Goal: Transaction & Acquisition: Download file/media

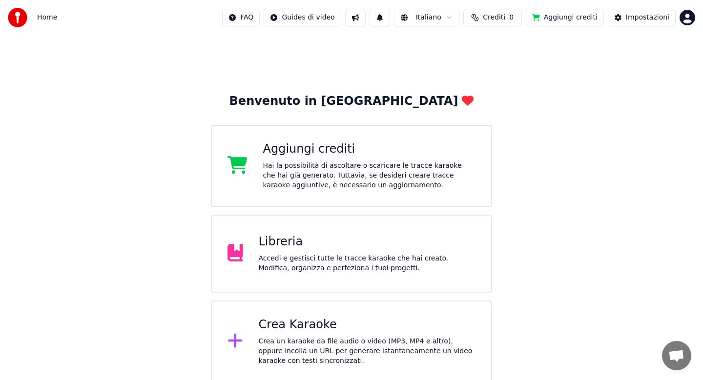
click at [315, 252] on div "Libreria Accedi e gestisci tutte le tracce karaoke che hai creato. Modifica, or…" at bounding box center [367, 253] width 217 height 39
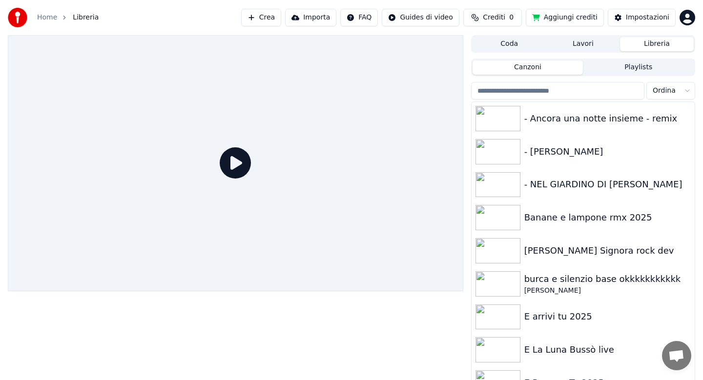
click at [525, 89] on input "search" at bounding box center [557, 91] width 173 height 18
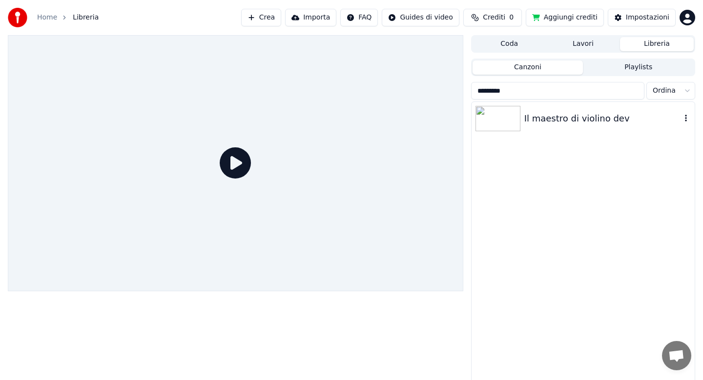
type input "*********"
click at [571, 122] on div "Il maestro di violino dev" at bounding box center [602, 119] width 157 height 14
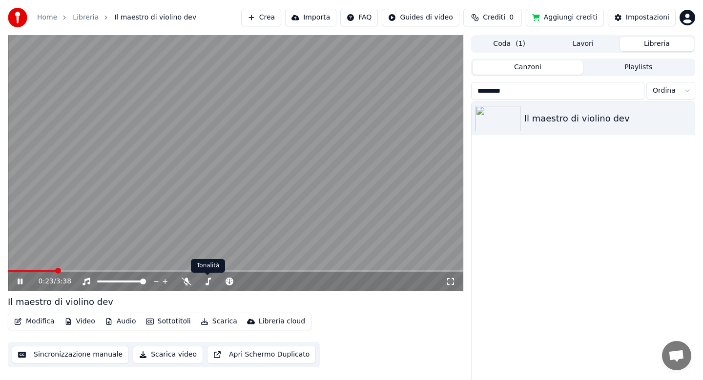
click at [187, 282] on icon at bounding box center [187, 282] width 10 height 8
click at [65, 270] on span at bounding box center [37, 271] width 59 height 2
click at [217, 322] on button "Scarica" at bounding box center [219, 322] width 44 height 14
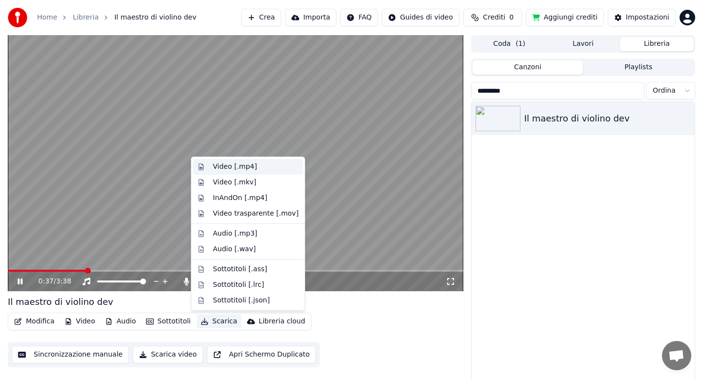
click at [222, 166] on div "Video [.mp4]" at bounding box center [235, 167] width 44 height 10
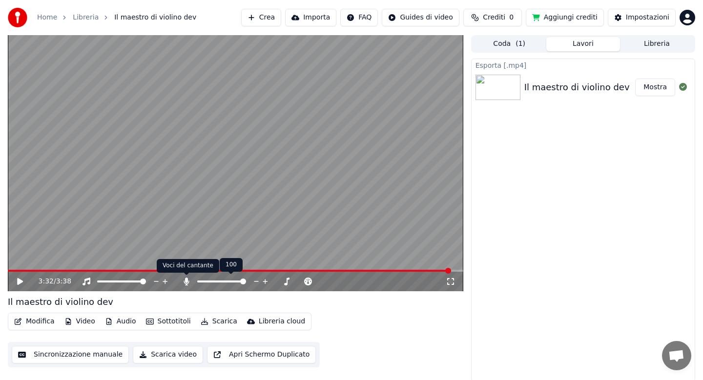
click at [184, 282] on icon at bounding box center [186, 282] width 5 height 8
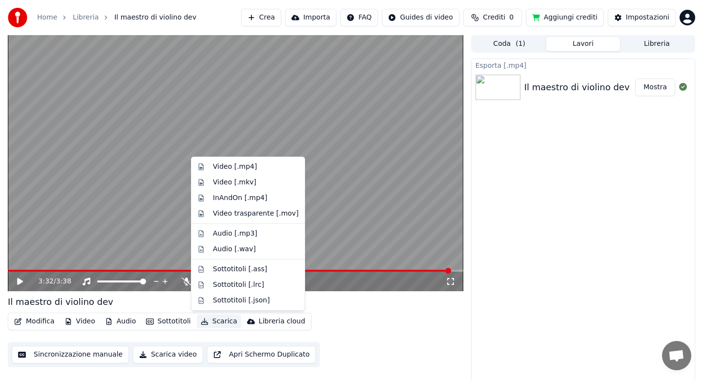
click at [217, 319] on button "Scarica" at bounding box center [219, 322] width 44 height 14
click at [217, 168] on div "Video [.mp4]" at bounding box center [235, 167] width 44 height 10
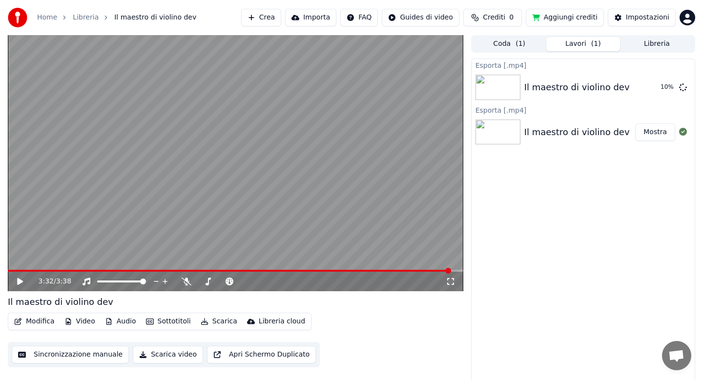
click at [650, 44] on button "Libreria" at bounding box center [657, 44] width 74 height 14
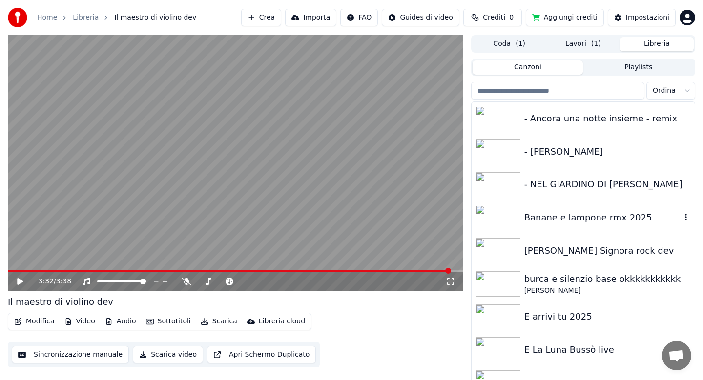
scroll to position [6, 0]
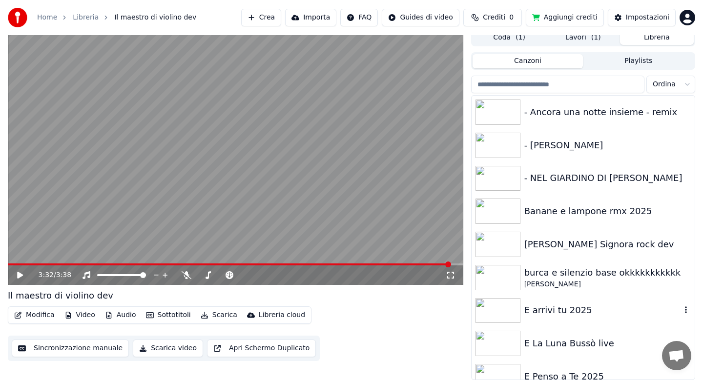
click at [561, 310] on div "E arrivi tu 2025" at bounding box center [602, 311] width 157 height 14
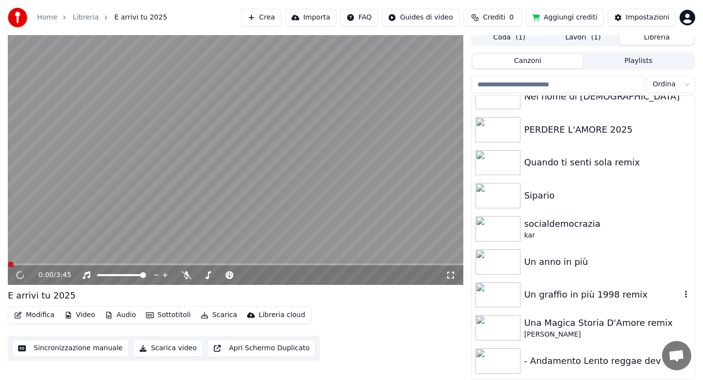
scroll to position [684, 0]
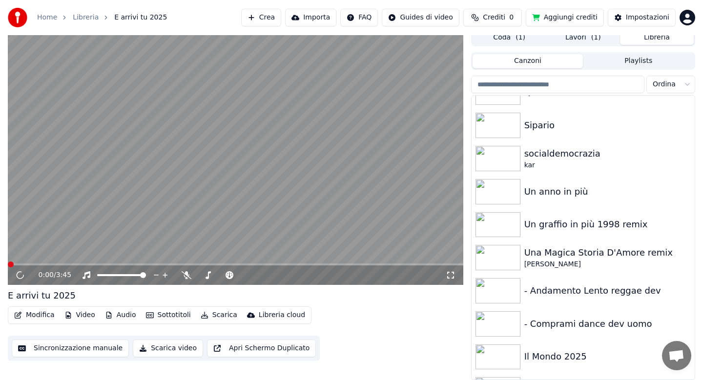
click at [686, 85] on html "Home Libreria E arrivi tu 2025 Crea Importa FAQ Guides di video Crediti 0 Aggiu…" at bounding box center [351, 184] width 703 height 380
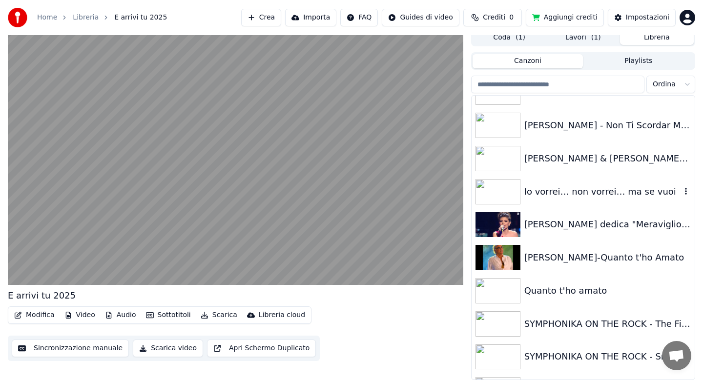
click at [565, 189] on div "Io vorrei… non vorrei… ma se vuoi" at bounding box center [602, 192] width 157 height 14
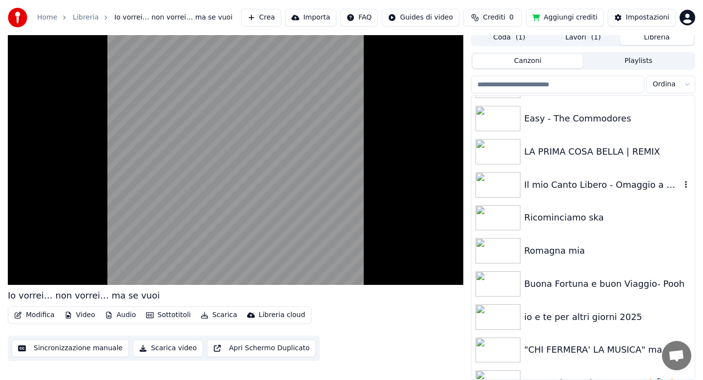
scroll to position [1797, 0]
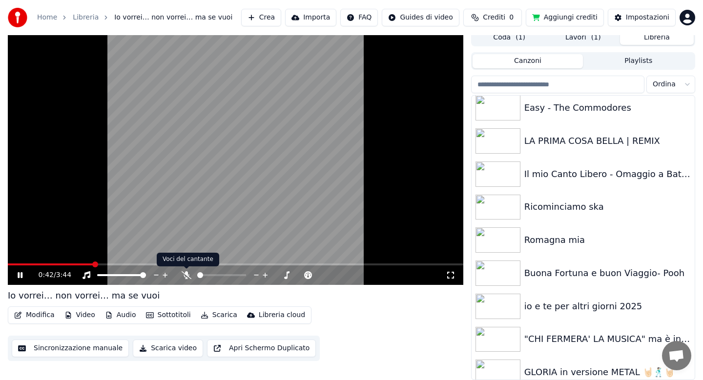
click at [185, 277] on icon at bounding box center [187, 276] width 10 height 8
click at [90, 264] on span at bounding box center [57, 265] width 98 height 2
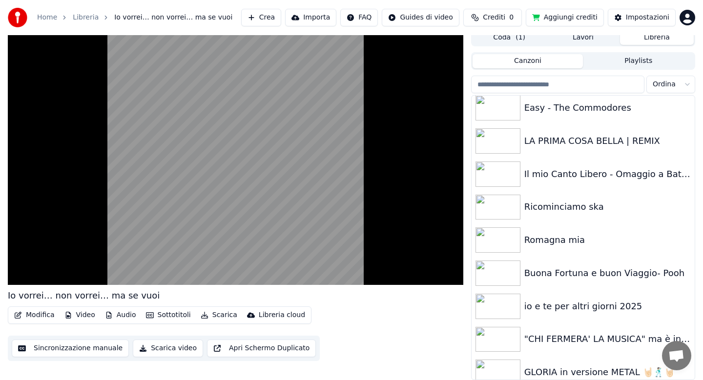
click at [215, 314] on button "Scarica" at bounding box center [219, 316] width 44 height 14
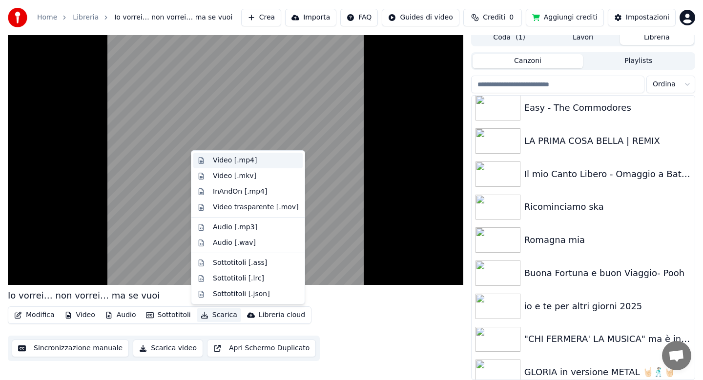
click at [227, 162] on div "Video [.mp4]" at bounding box center [235, 161] width 44 height 10
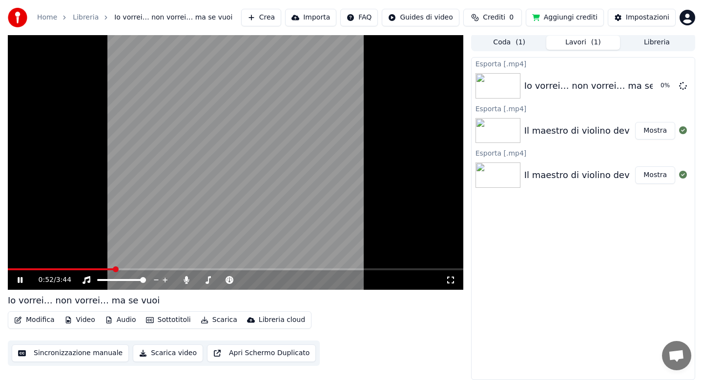
click at [644, 42] on button "Libreria" at bounding box center [657, 43] width 74 height 14
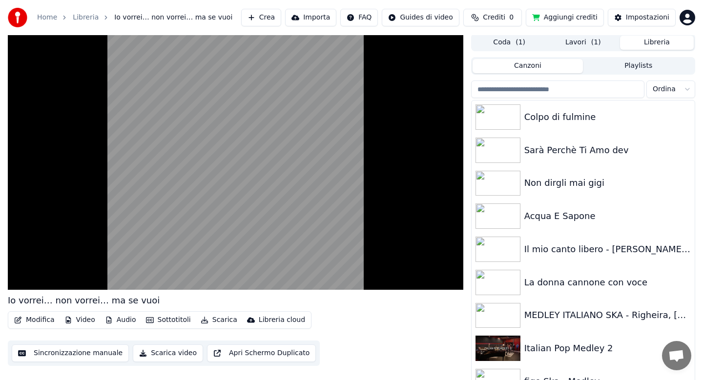
click at [680, 91] on html "Home Libreria Io vorrei… non vorrei… ma se vuoi Crea Importa FAQ Guides di vide…" at bounding box center [351, 189] width 703 height 380
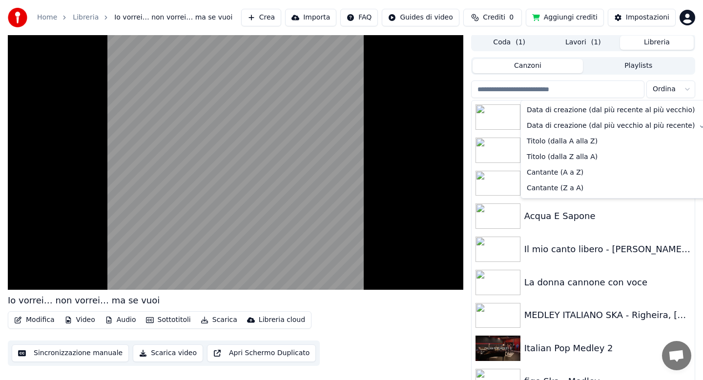
click at [570, 237] on html "Home Libreria Io vorrei… non vorrei… ma se vuoi Crea Importa FAQ Guides di vide…" at bounding box center [351, 189] width 703 height 380
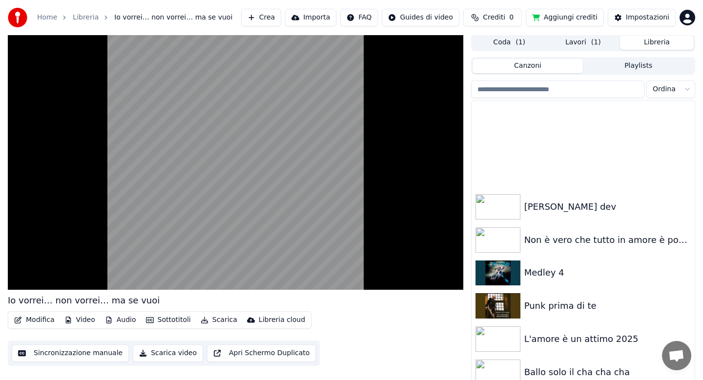
scroll to position [2637, 0]
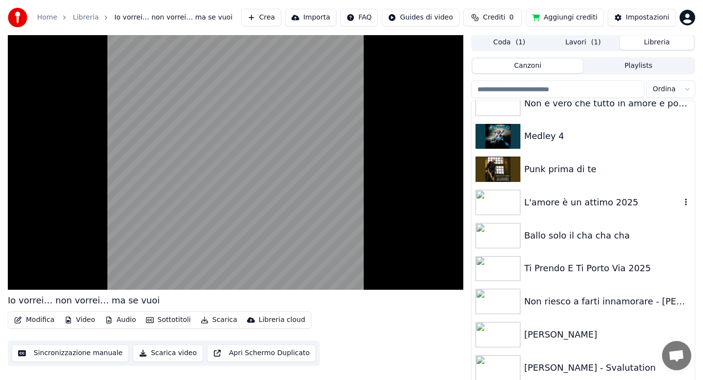
click at [548, 205] on div "L'amore è un attimo 2025" at bounding box center [602, 203] width 157 height 14
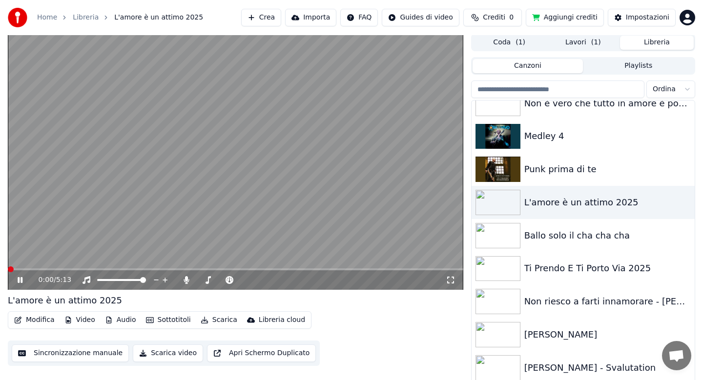
click at [221, 322] on button "Scarica" at bounding box center [219, 321] width 44 height 14
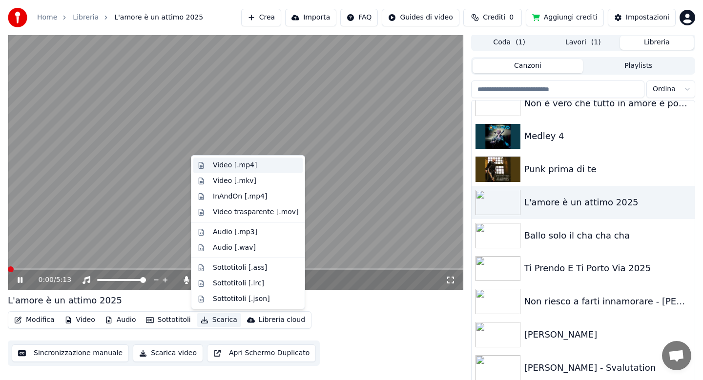
click at [245, 165] on div "Video [.mp4]" at bounding box center [235, 166] width 44 height 10
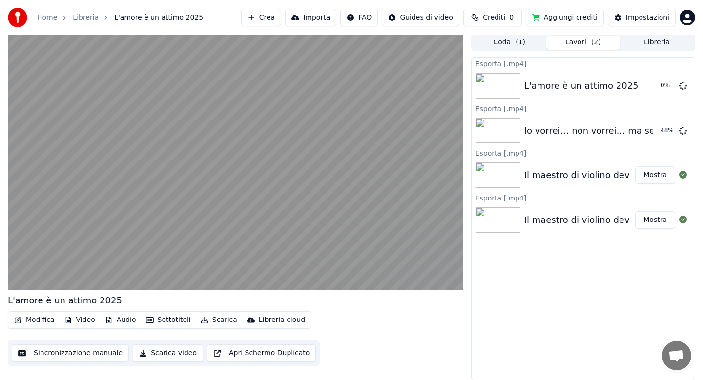
click at [660, 45] on button "Libreria" at bounding box center [657, 43] width 74 height 14
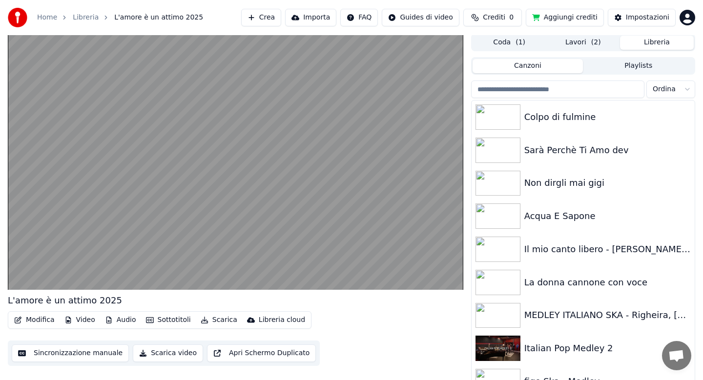
click at [687, 92] on html "Home Libreria L'amore è un attimo 2025 Crea Importa FAQ Guides di video Crediti…" at bounding box center [351, 189] width 703 height 380
click at [595, 144] on div "Sarà Perchè Ti Amo dev" at bounding box center [602, 151] width 157 height 14
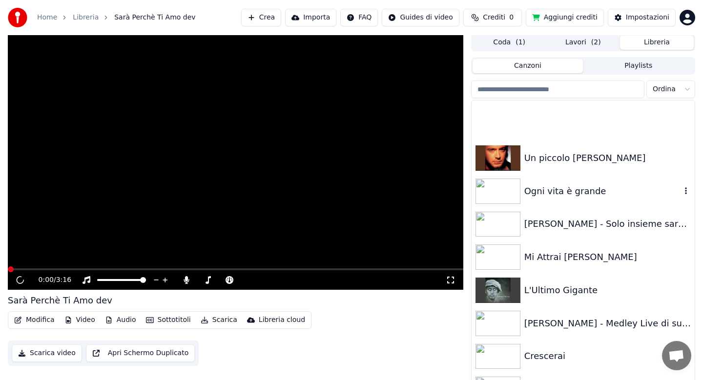
scroll to position [449, 0]
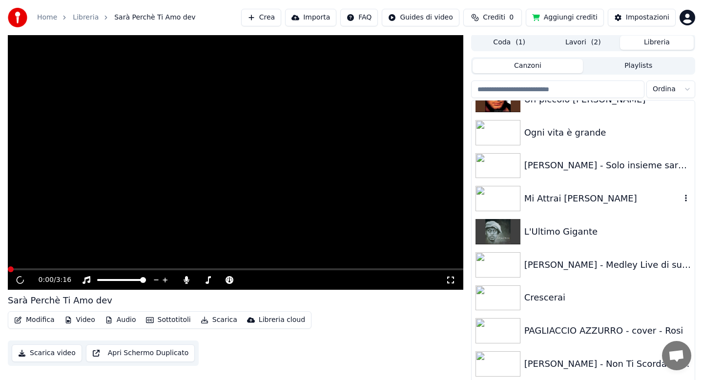
click at [569, 199] on div "Mi Attrai [PERSON_NAME]" at bounding box center [602, 199] width 157 height 14
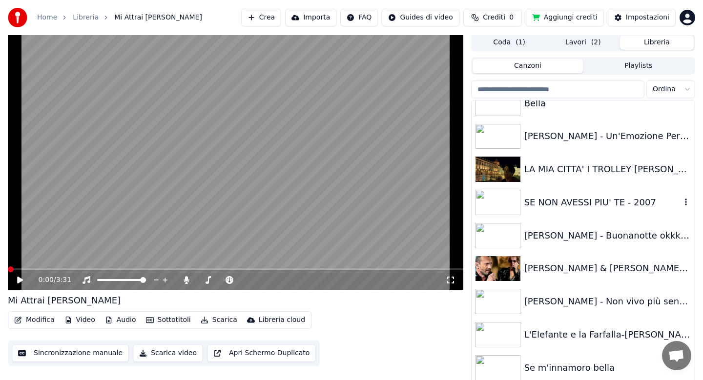
scroll to position [2989, 0]
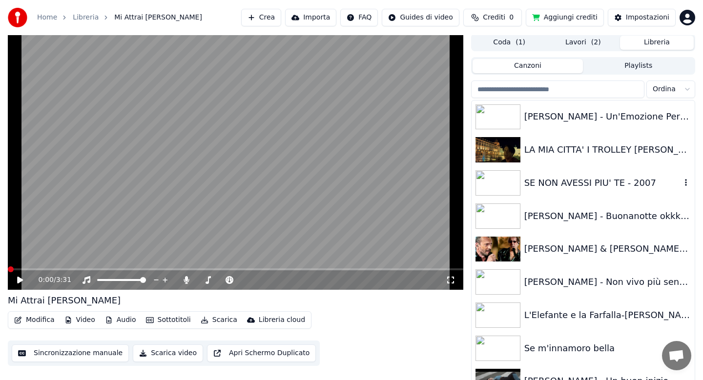
click at [569, 199] on div "SE NON AVESSI PIU' TE - 2007" at bounding box center [583, 183] width 223 height 33
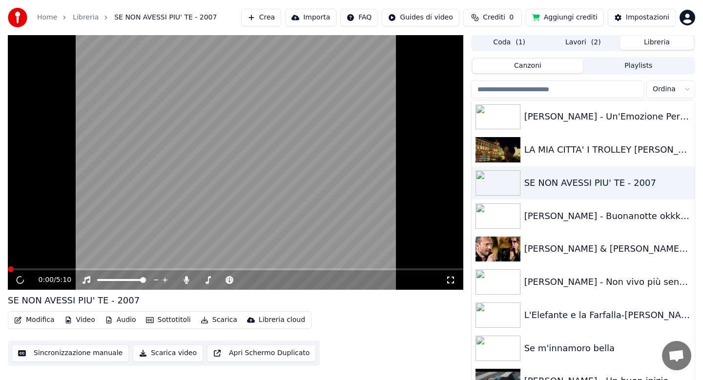
click at [30, 269] on span at bounding box center [236, 270] width 456 height 2
click at [13, 270] on span at bounding box center [15, 270] width 14 height 2
click at [218, 322] on button "Scarica" at bounding box center [219, 321] width 44 height 14
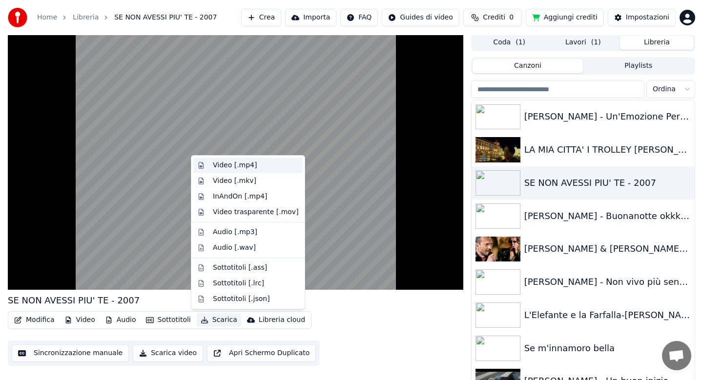
click at [240, 164] on div "Video [.mp4]" at bounding box center [235, 166] width 44 height 10
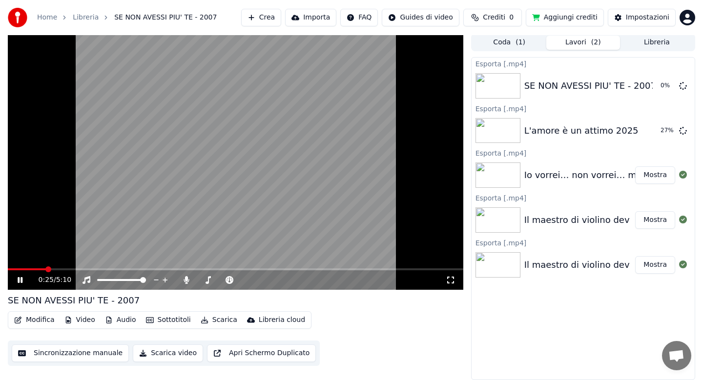
click at [21, 280] on icon at bounding box center [20, 280] width 5 height 6
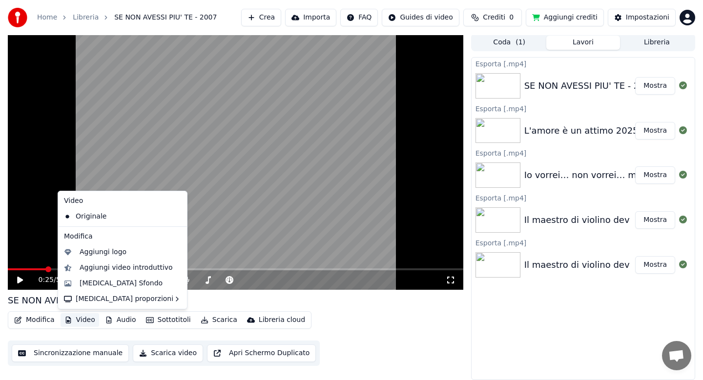
click at [86, 321] on button "Video" at bounding box center [80, 321] width 39 height 14
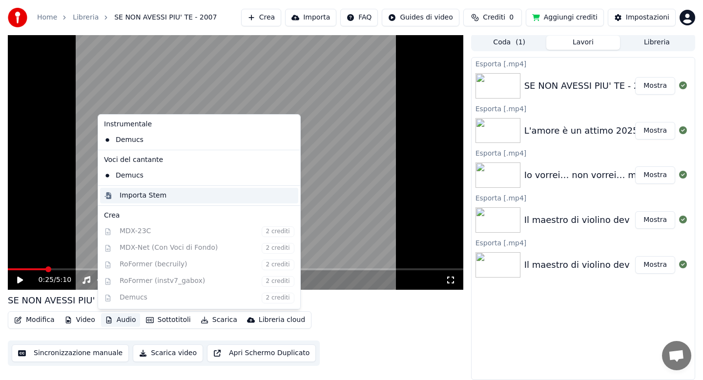
click at [141, 192] on div "Importa Stem" at bounding box center [143, 196] width 47 height 10
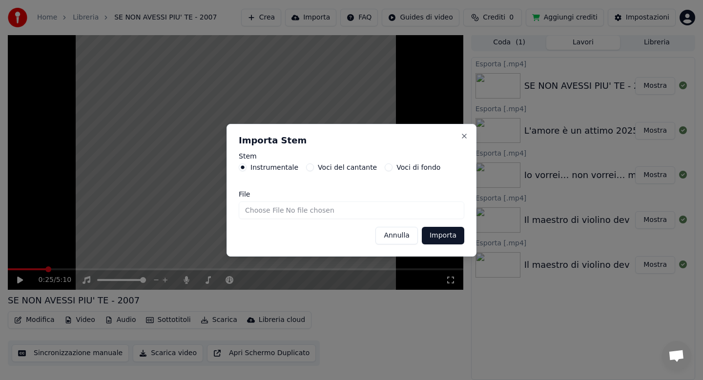
click at [264, 210] on input "File" at bounding box center [352, 211] width 226 height 18
type input "**********"
click at [438, 234] on button "Importa" at bounding box center [443, 236] width 42 height 18
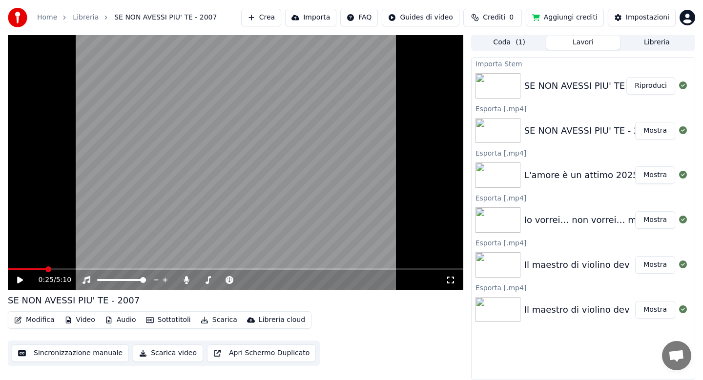
click at [38, 322] on button "Modifica" at bounding box center [34, 321] width 48 height 14
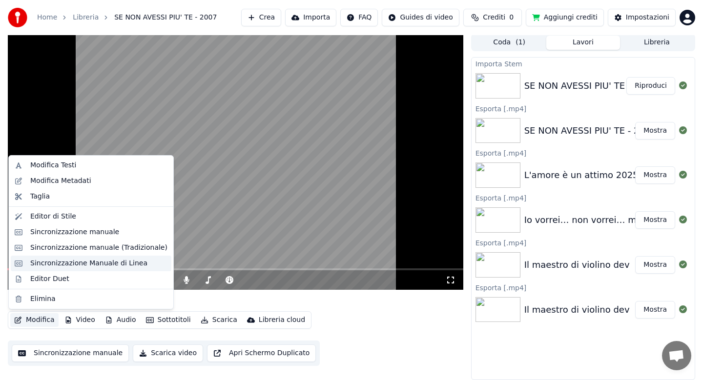
click at [78, 259] on div "Sincronizzazione Manuale di Linea" at bounding box center [88, 264] width 117 height 10
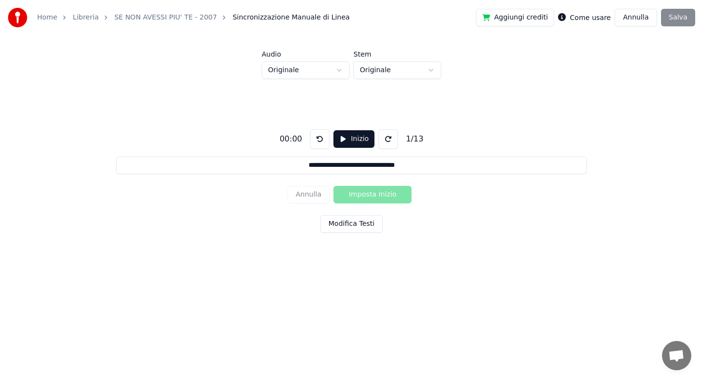
click at [640, 17] on button "Annulla" at bounding box center [636, 18] width 42 height 18
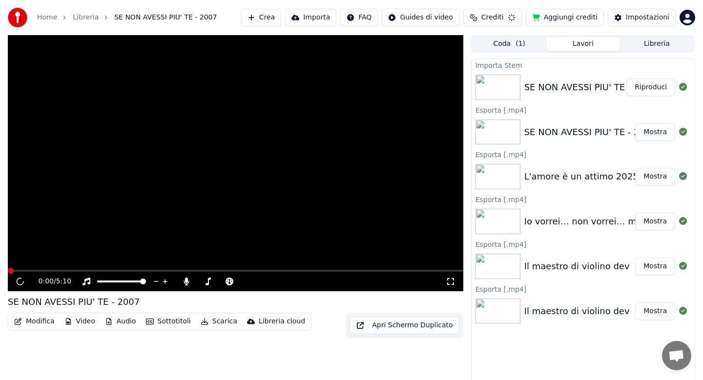
scroll to position [1, 0]
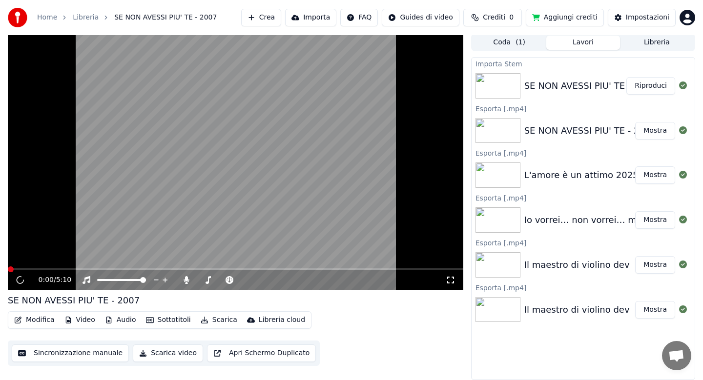
click at [581, 171] on div "L'amore è un attimo 2025" at bounding box center [581, 175] width 114 height 14
click at [659, 42] on button "Libreria" at bounding box center [657, 43] width 74 height 14
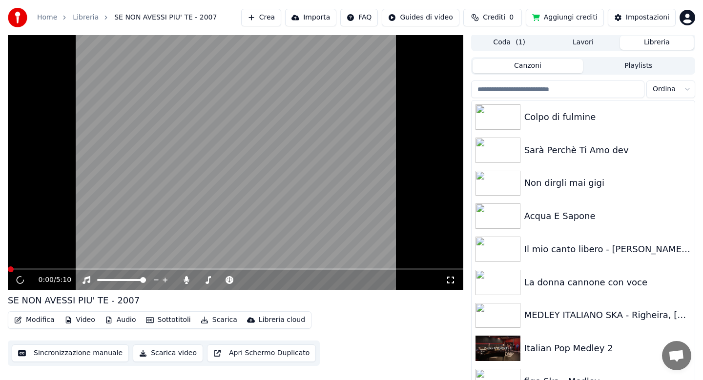
click at [544, 92] on input "search" at bounding box center [557, 90] width 173 height 18
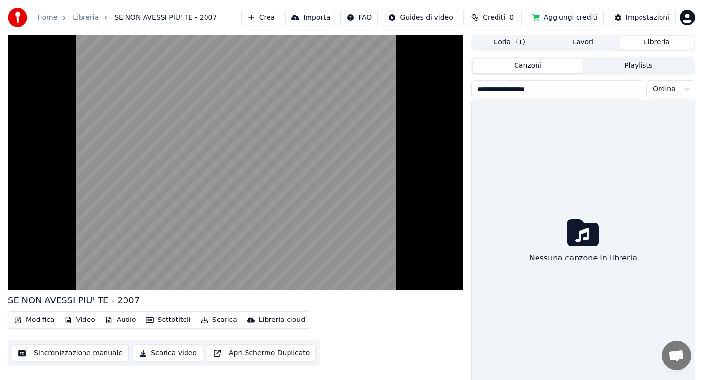
click at [502, 90] on input "**********" at bounding box center [557, 90] width 173 height 18
click at [508, 90] on input "**********" at bounding box center [557, 90] width 173 height 18
click at [541, 91] on input "**********" at bounding box center [557, 90] width 173 height 18
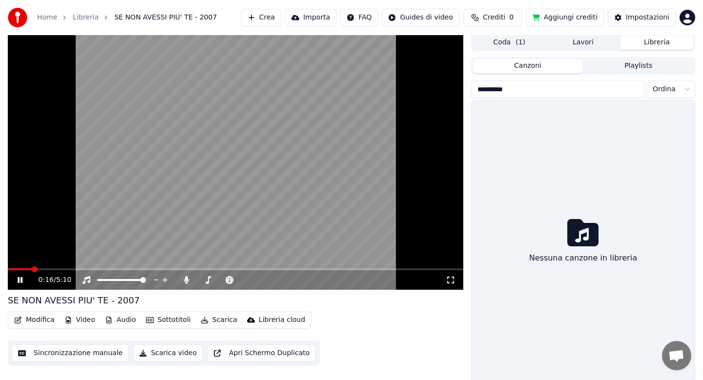
click at [22, 278] on icon at bounding box center [20, 280] width 5 height 6
click at [522, 91] on input "*********" at bounding box center [557, 90] width 173 height 18
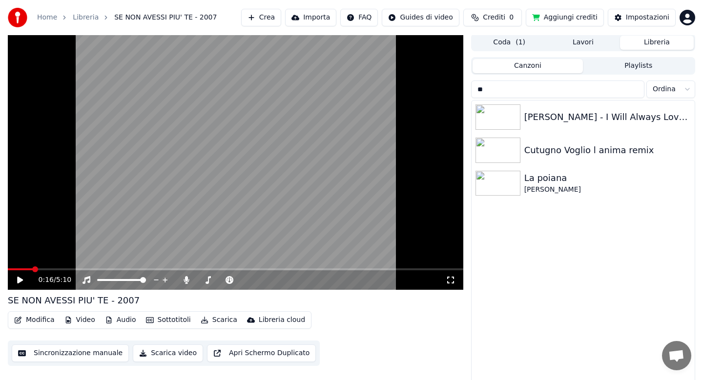
type input "*"
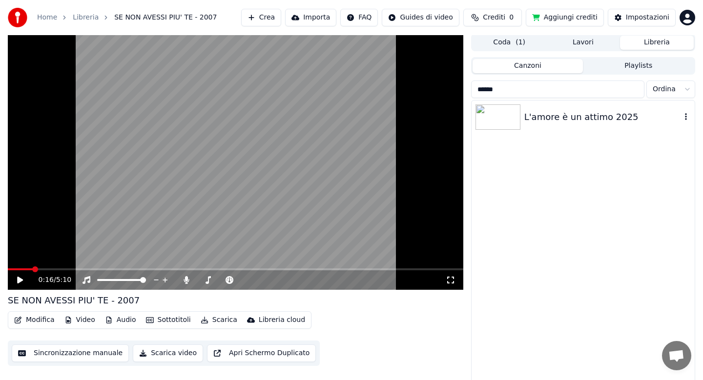
type input "******"
click at [559, 123] on div "L'amore è un attimo 2025" at bounding box center [602, 117] width 157 height 14
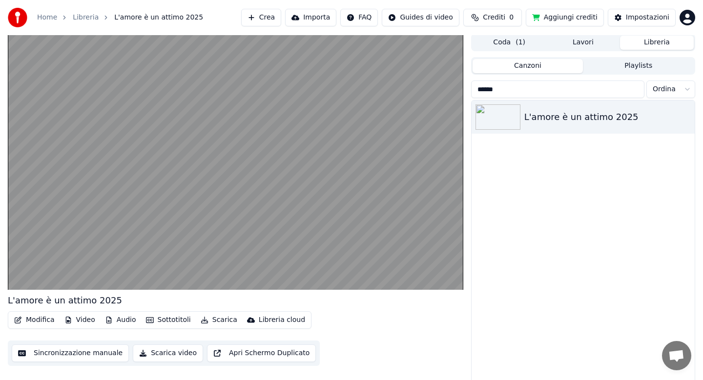
click at [116, 322] on button "Audio" at bounding box center [120, 321] width 39 height 14
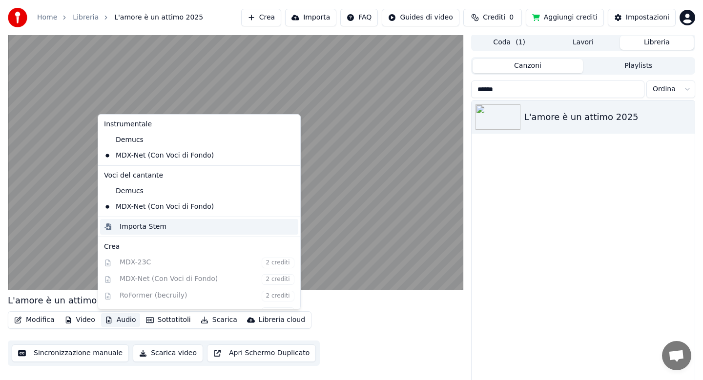
click at [153, 231] on div "Importa Stem" at bounding box center [143, 227] width 47 height 10
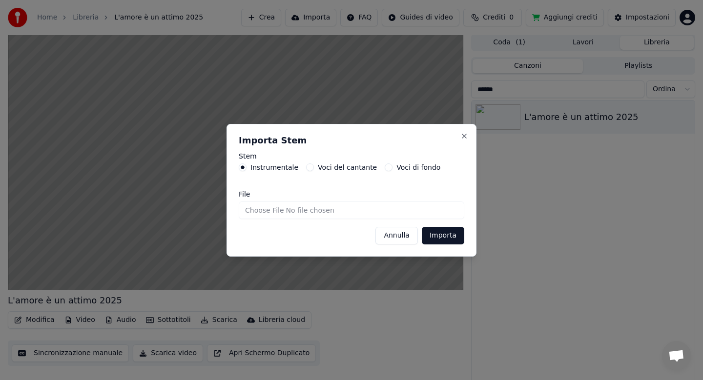
click at [269, 213] on input "File" at bounding box center [352, 211] width 226 height 18
type input "**********"
click at [433, 230] on button "Importa" at bounding box center [443, 236] width 42 height 18
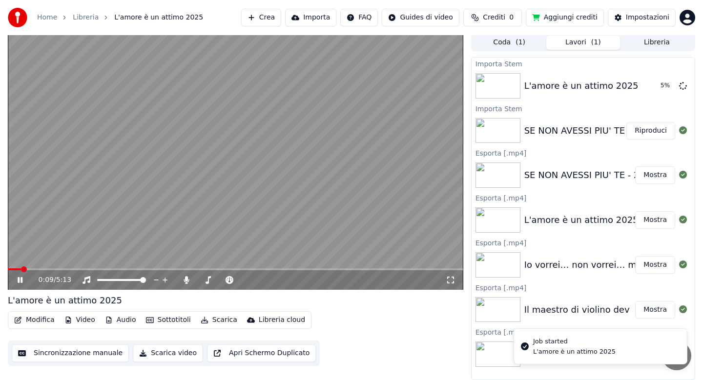
click at [21, 280] on icon at bounding box center [20, 280] width 5 height 6
click at [38, 323] on button "Modifica" at bounding box center [34, 321] width 48 height 14
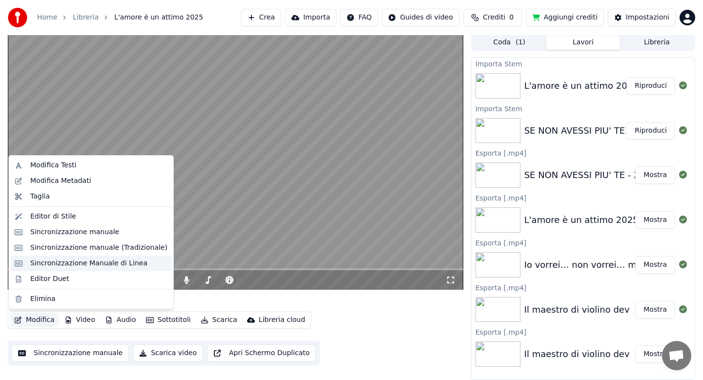
click at [73, 264] on div "Sincronizzazione Manuale di Linea" at bounding box center [88, 264] width 117 height 10
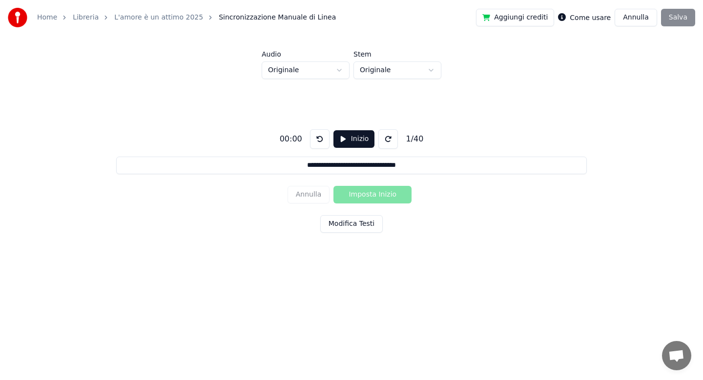
click at [355, 219] on button "Modifica Testi" at bounding box center [351, 224] width 63 height 18
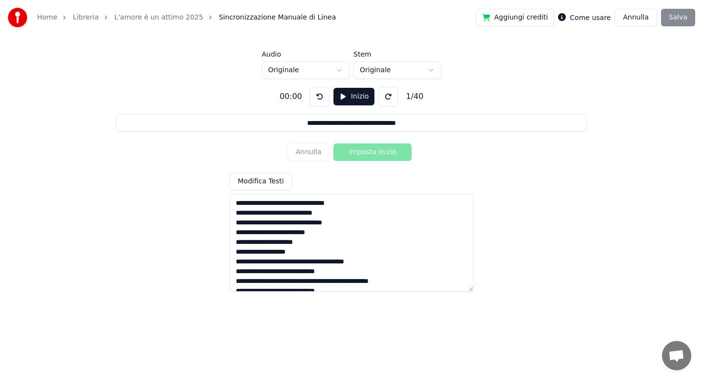
click at [294, 205] on textarea at bounding box center [352, 243] width 244 height 98
type input "**********"
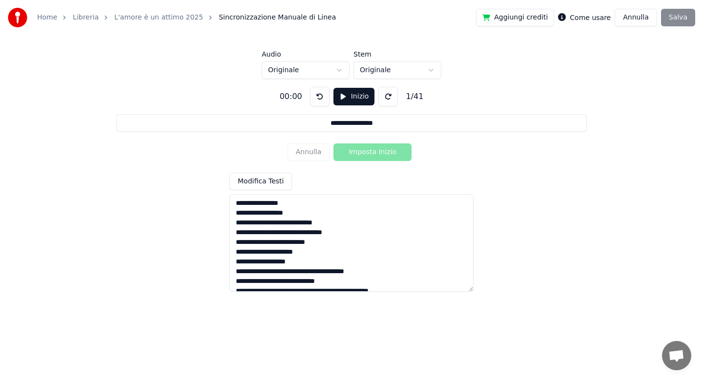
click at [286, 233] on textarea at bounding box center [352, 243] width 244 height 98
click at [323, 251] on textarea at bounding box center [352, 243] width 244 height 98
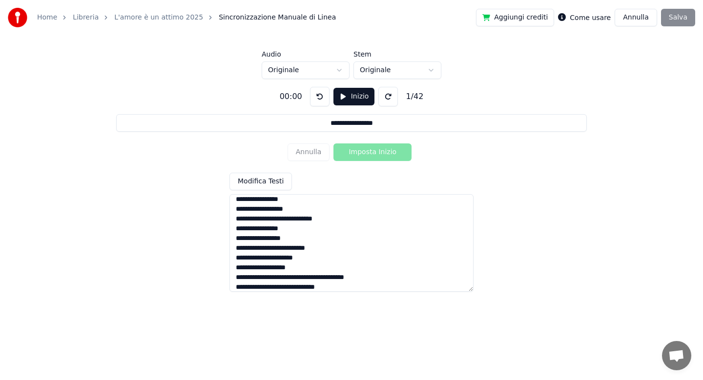
scroll to position [58, 0]
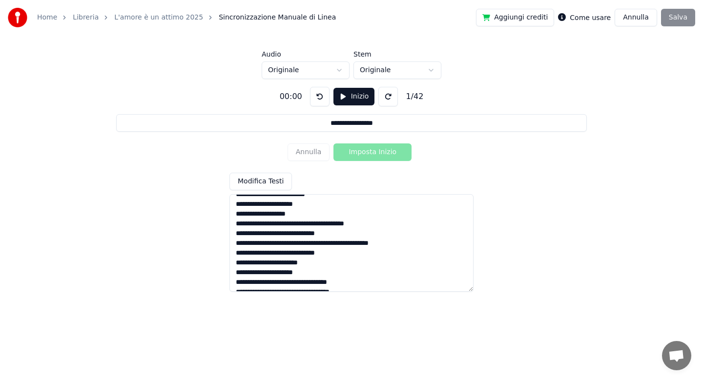
click at [318, 223] on textarea at bounding box center [352, 243] width 244 height 98
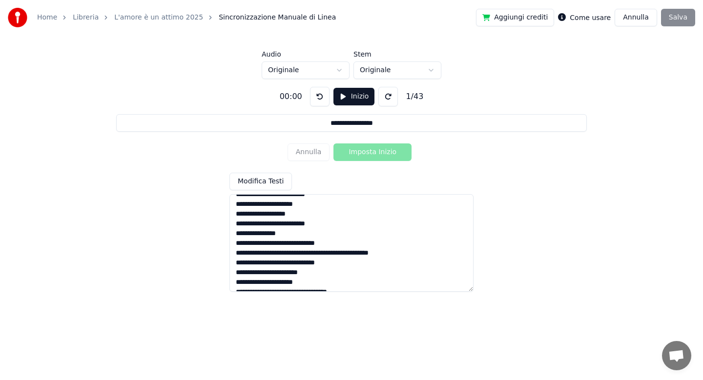
scroll to position [92, 0]
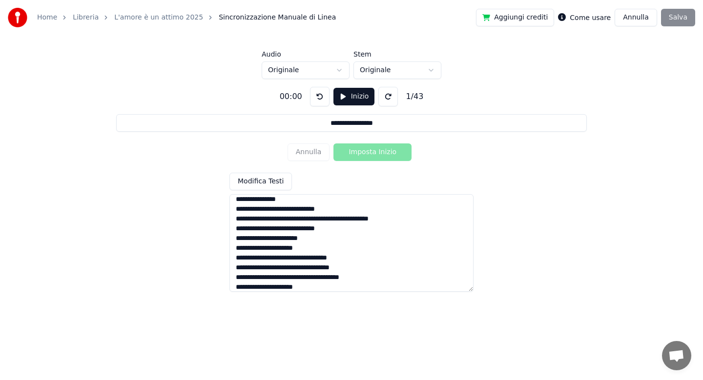
click at [327, 220] on textarea at bounding box center [352, 243] width 244 height 98
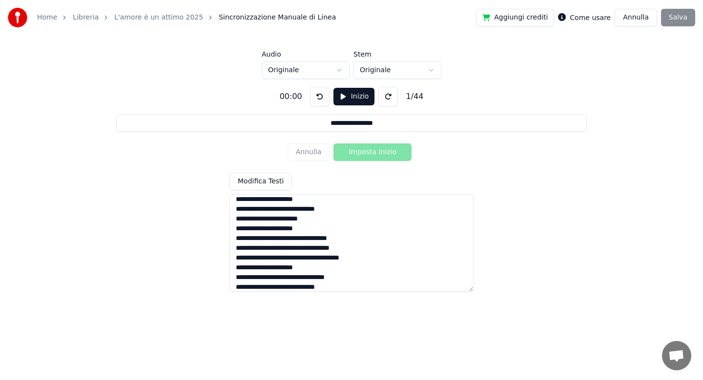
click at [283, 210] on textarea at bounding box center [352, 243] width 244 height 98
click at [298, 239] on textarea at bounding box center [352, 243] width 244 height 98
click at [294, 260] on textarea at bounding box center [352, 243] width 244 height 98
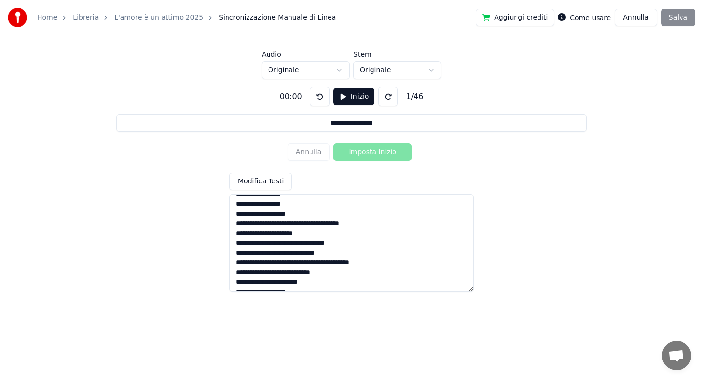
click at [315, 224] on textarea at bounding box center [352, 243] width 244 height 98
click at [328, 274] on textarea at bounding box center [352, 243] width 244 height 98
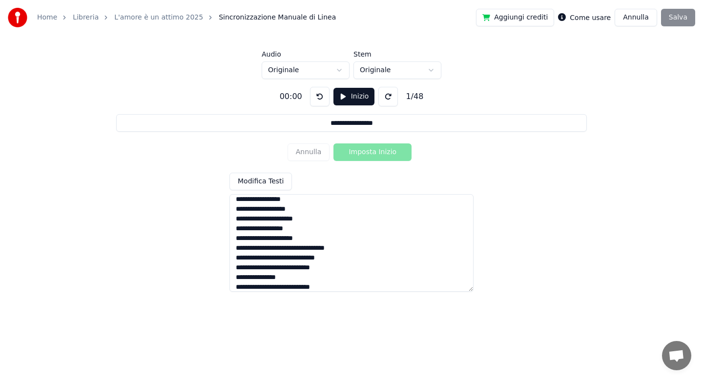
scroll to position [233, 0]
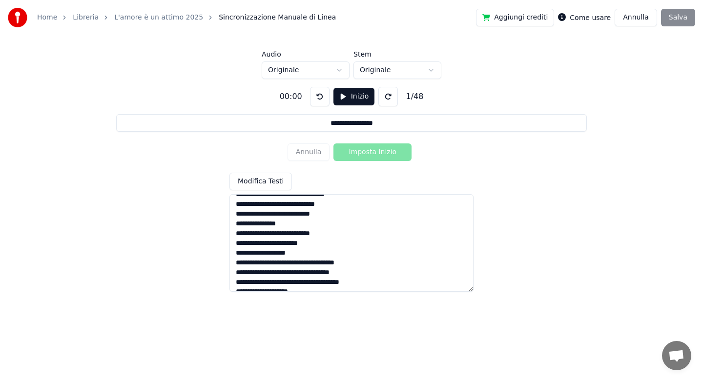
click at [299, 263] on textarea at bounding box center [352, 243] width 244 height 98
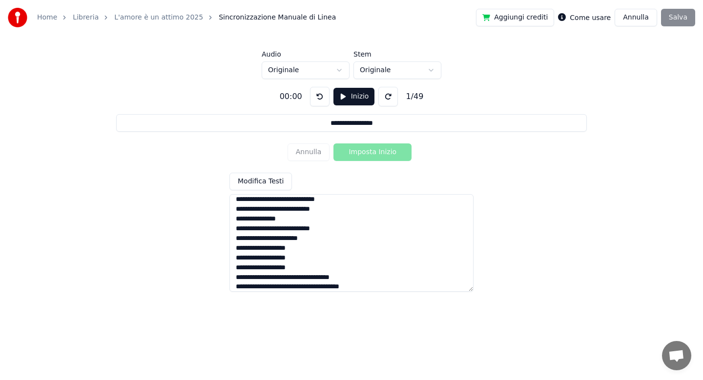
scroll to position [292, 0]
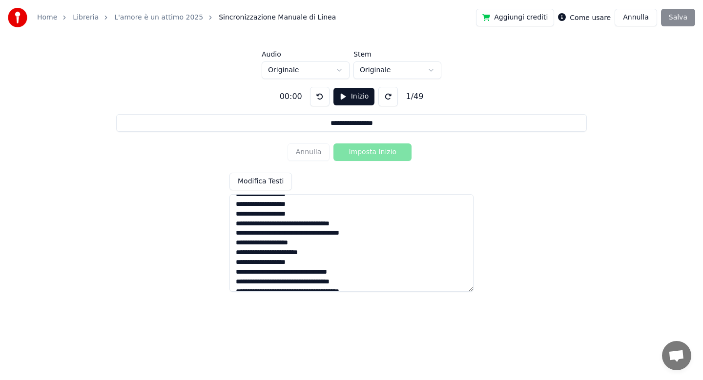
click at [277, 225] on textarea at bounding box center [352, 243] width 244 height 98
click at [307, 245] on textarea at bounding box center [352, 243] width 244 height 98
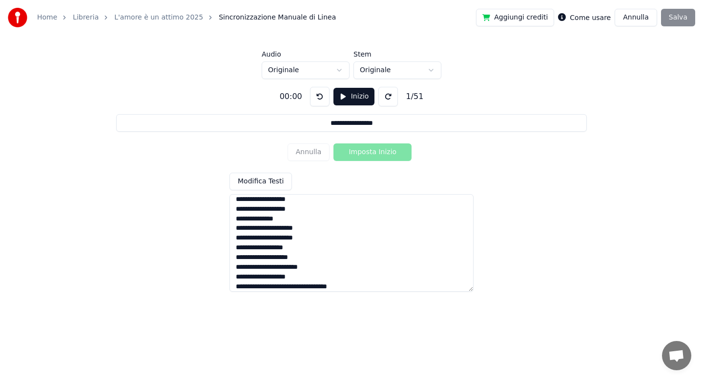
scroll to position [351, 0]
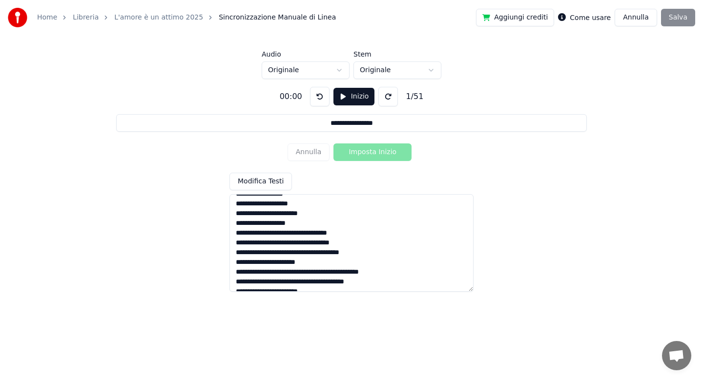
click at [300, 234] on textarea at bounding box center [352, 243] width 244 height 98
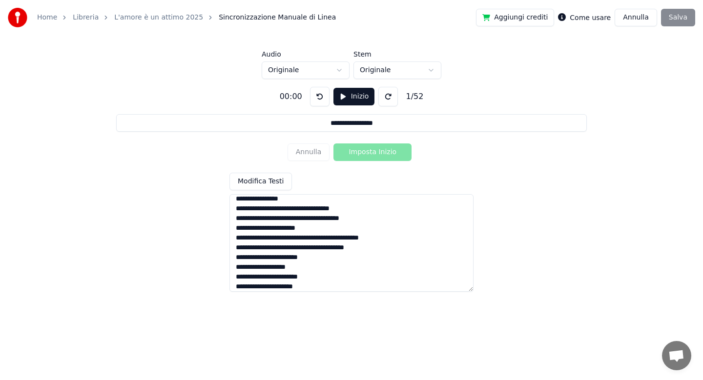
click at [294, 210] on textarea at bounding box center [352, 243] width 244 height 98
click at [307, 211] on textarea at bounding box center [352, 243] width 244 height 98
click at [326, 219] on textarea at bounding box center [352, 243] width 244 height 98
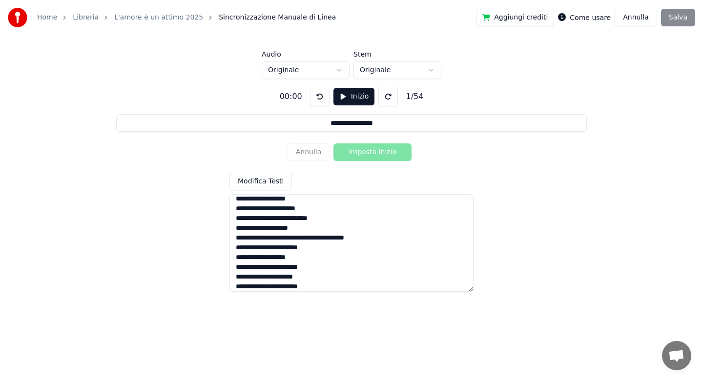
scroll to position [458, 0]
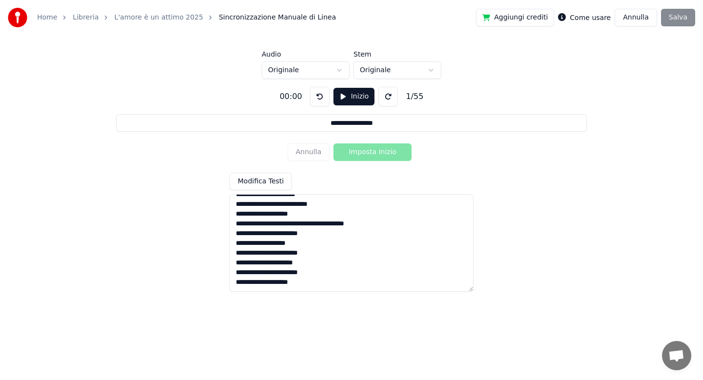
click at [301, 214] on textarea at bounding box center [352, 243] width 244 height 98
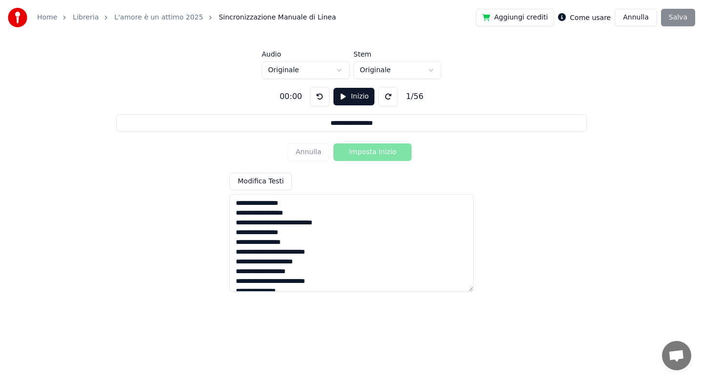
type textarea "**********"
click at [340, 72] on html "**********" at bounding box center [351, 147] width 703 height 294
click at [350, 102] on button "Inizio" at bounding box center [355, 97] width 42 height 18
click at [370, 158] on button "Imposta Inizio" at bounding box center [373, 153] width 78 height 18
click at [316, 151] on button "Annulla" at bounding box center [309, 153] width 42 height 18
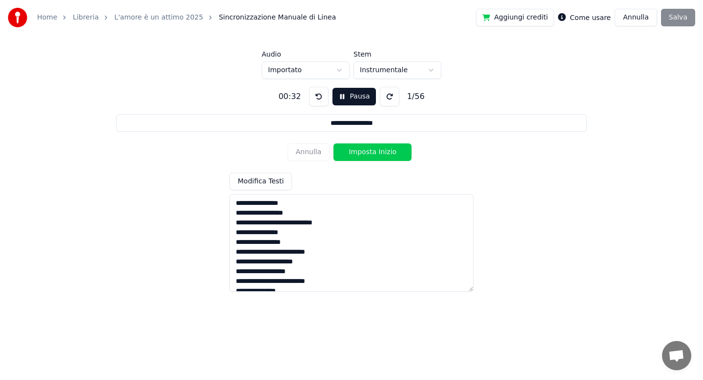
click at [380, 152] on button "Imposta Inizio" at bounding box center [373, 153] width 78 height 18
click at [380, 152] on button "Imposta Fine" at bounding box center [373, 153] width 78 height 18
click at [380, 152] on button "Imposta Inizio" at bounding box center [373, 153] width 78 height 18
click at [380, 152] on button "Imposta Fine" at bounding box center [373, 153] width 78 height 18
click at [380, 152] on button "Imposta Inizio" at bounding box center [373, 153] width 78 height 18
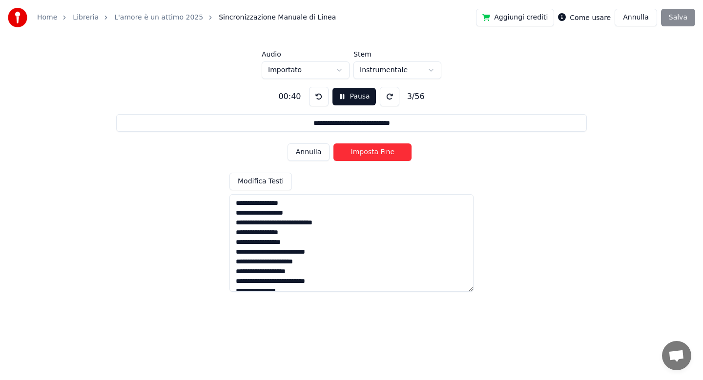
click at [380, 152] on button "Imposta Fine" at bounding box center [373, 153] width 78 height 18
click at [380, 152] on button "Imposta Inizio" at bounding box center [373, 153] width 78 height 18
click at [380, 152] on button "Imposta Fine" at bounding box center [373, 153] width 78 height 18
click at [380, 152] on button "Imposta Inizio" at bounding box center [373, 153] width 78 height 18
click at [380, 152] on button "Imposta Fine" at bounding box center [373, 153] width 78 height 18
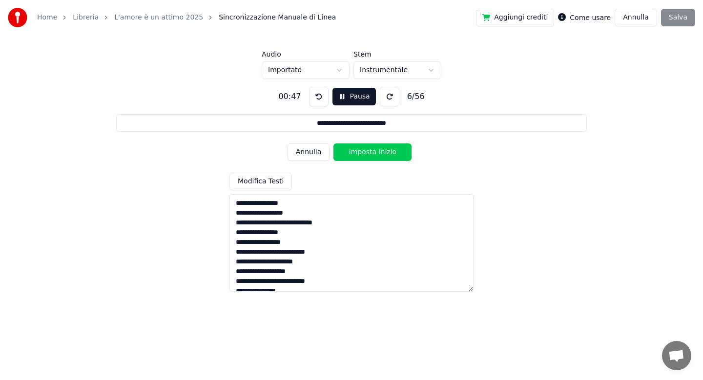
click at [380, 152] on button "Imposta Inizio" at bounding box center [373, 153] width 78 height 18
click at [380, 152] on button "Imposta Fine" at bounding box center [373, 153] width 78 height 18
click at [380, 152] on button "Imposta Inizio" at bounding box center [373, 153] width 78 height 18
click at [380, 152] on button "Imposta Fine" at bounding box center [373, 153] width 78 height 18
click at [380, 152] on button "Imposta Inizio" at bounding box center [373, 153] width 78 height 18
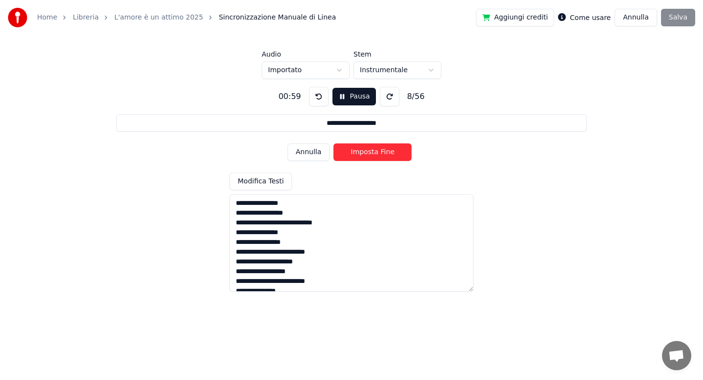
click at [380, 152] on button "Imposta Fine" at bounding box center [373, 153] width 78 height 18
click at [380, 152] on button "Imposta Inizio" at bounding box center [373, 153] width 78 height 18
click at [380, 152] on button "Imposta Fine" at bounding box center [373, 153] width 78 height 18
click at [380, 152] on button "Imposta Inizio" at bounding box center [373, 153] width 78 height 18
click at [310, 155] on button "Annulla" at bounding box center [309, 153] width 42 height 18
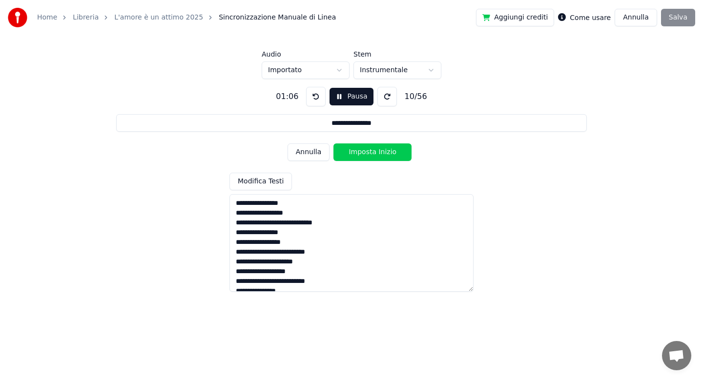
click at [310, 155] on button "Annulla" at bounding box center [309, 153] width 42 height 18
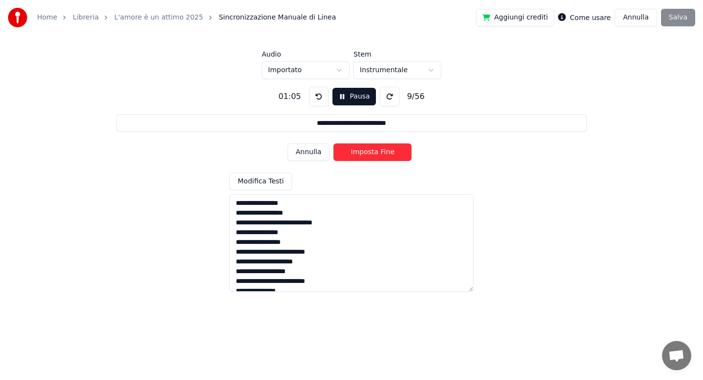
click at [310, 155] on button "Annulla" at bounding box center [309, 153] width 42 height 18
click at [366, 154] on button "Imposta Inizio" at bounding box center [373, 153] width 78 height 18
click at [366, 154] on button "Imposta Fine" at bounding box center [373, 153] width 78 height 18
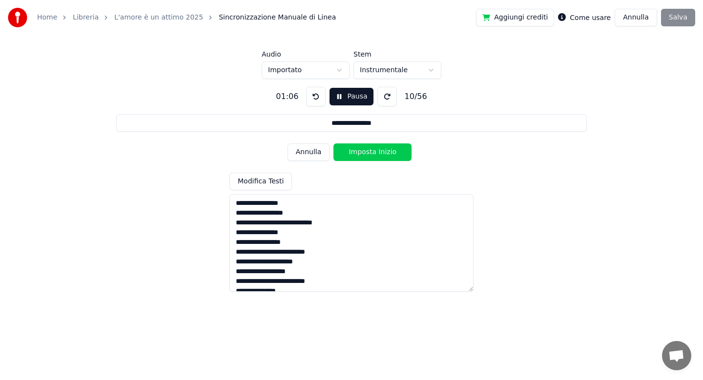
click at [366, 154] on button "Imposta Inizio" at bounding box center [373, 153] width 78 height 18
click at [366, 154] on button "Imposta Fine" at bounding box center [373, 153] width 78 height 18
click at [366, 154] on button "Imposta Inizio" at bounding box center [373, 153] width 78 height 18
click at [366, 154] on button "Imposta Fine" at bounding box center [373, 153] width 78 height 18
click at [366, 154] on button "Imposta Inizio" at bounding box center [373, 153] width 78 height 18
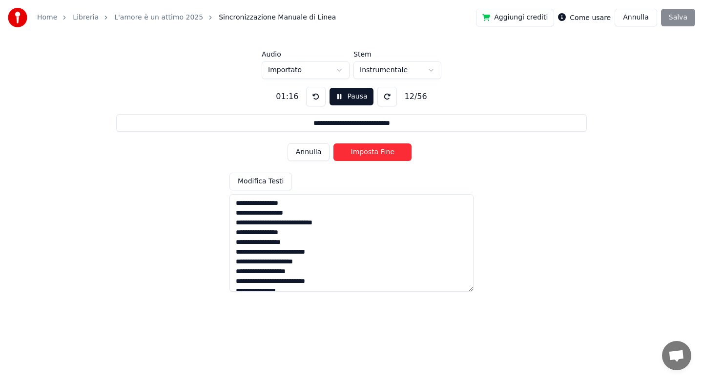
click at [366, 154] on button "Imposta Fine" at bounding box center [373, 153] width 78 height 18
click at [366, 154] on button "Imposta Inizio" at bounding box center [373, 153] width 78 height 18
click at [366, 154] on button "Imposta Fine" at bounding box center [373, 153] width 78 height 18
click at [366, 154] on button "Imposta Inizio" at bounding box center [373, 153] width 78 height 18
click at [366, 154] on button "Imposta Fine" at bounding box center [373, 153] width 78 height 18
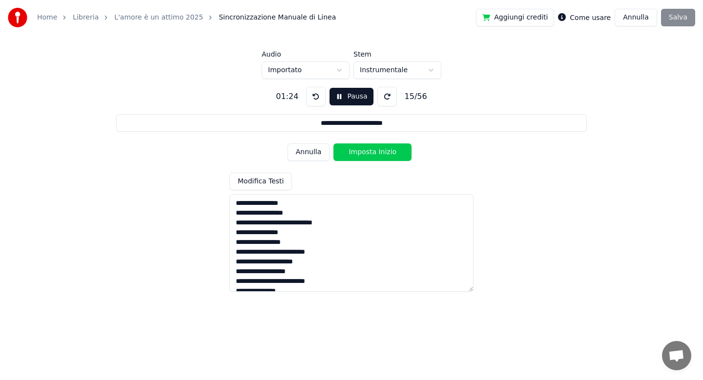
click at [366, 154] on button "Imposta Inizio" at bounding box center [373, 153] width 78 height 18
click at [366, 154] on button "Imposta Fine" at bounding box center [373, 153] width 78 height 18
click at [366, 154] on button "Imposta Inizio" at bounding box center [373, 153] width 78 height 18
click at [366, 154] on button "Imposta Fine" at bounding box center [373, 153] width 78 height 18
click at [366, 154] on button "Imposta Inizio" at bounding box center [373, 153] width 78 height 18
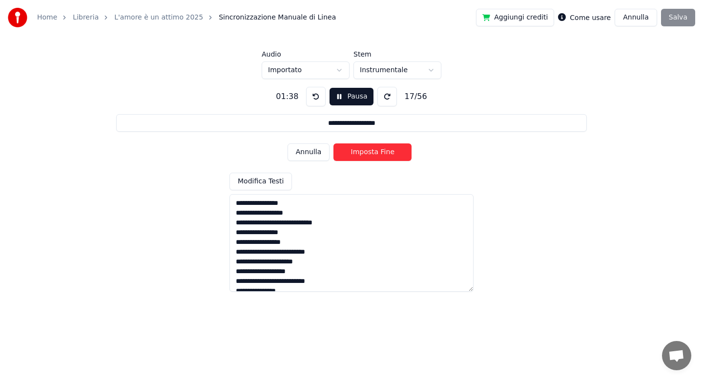
click at [366, 154] on button "Imposta Fine" at bounding box center [373, 153] width 78 height 18
click at [366, 154] on button "Imposta Inizio" at bounding box center [373, 153] width 78 height 18
click at [366, 154] on button "Imposta Fine" at bounding box center [373, 153] width 78 height 18
click at [366, 154] on button "Imposta Inizio" at bounding box center [373, 153] width 78 height 18
click at [366, 154] on button "Imposta Fine" at bounding box center [373, 153] width 78 height 18
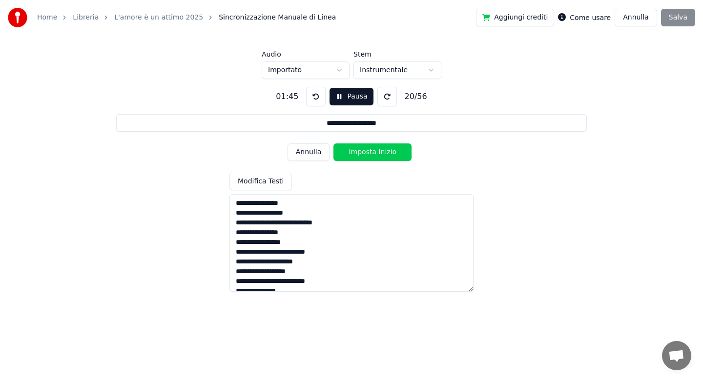
click at [366, 154] on button "Imposta Inizio" at bounding box center [373, 153] width 78 height 18
click at [366, 154] on button "Imposta Fine" at bounding box center [373, 153] width 78 height 18
click at [366, 154] on button "Imposta Inizio" at bounding box center [373, 153] width 78 height 18
click at [366, 154] on button "Imposta Fine" at bounding box center [373, 153] width 78 height 18
click at [366, 154] on button "Imposta Inizio" at bounding box center [373, 153] width 78 height 18
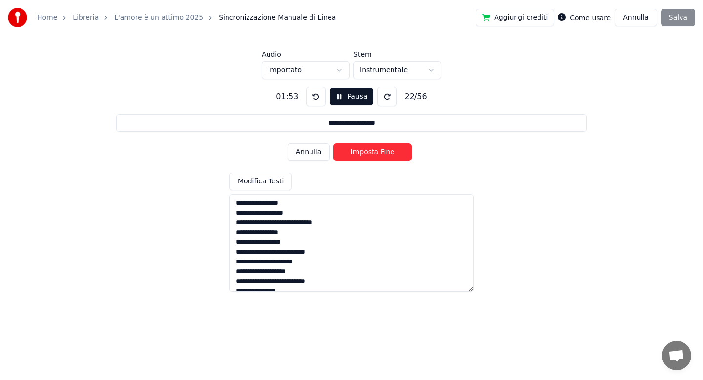
click at [366, 154] on button "Imposta Fine" at bounding box center [373, 153] width 78 height 18
click at [366, 154] on button "Imposta Inizio" at bounding box center [373, 153] width 78 height 18
click at [366, 154] on button "Imposta Fine" at bounding box center [373, 153] width 78 height 18
click at [366, 154] on button "Imposta Inizio" at bounding box center [373, 153] width 78 height 18
click at [366, 154] on button "Imposta Fine" at bounding box center [373, 153] width 78 height 18
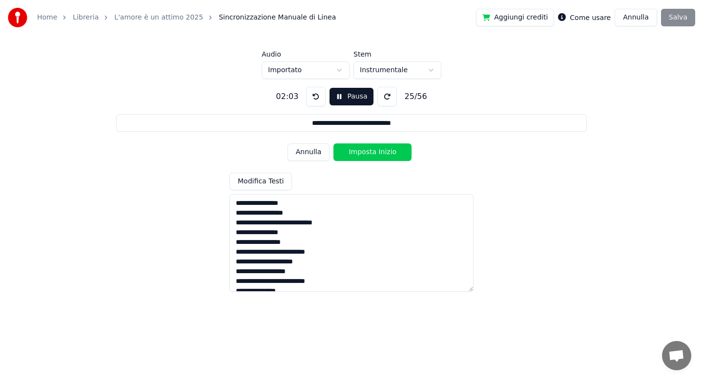
click at [366, 154] on button "Imposta Inizio" at bounding box center [373, 153] width 78 height 18
click at [366, 154] on button "Imposta Fine" at bounding box center [373, 153] width 78 height 18
click at [366, 154] on button "Imposta Inizio" at bounding box center [373, 153] width 78 height 18
click at [366, 154] on button "Imposta Fine" at bounding box center [373, 153] width 78 height 18
click at [366, 154] on button "Imposta Inizio" at bounding box center [373, 153] width 78 height 18
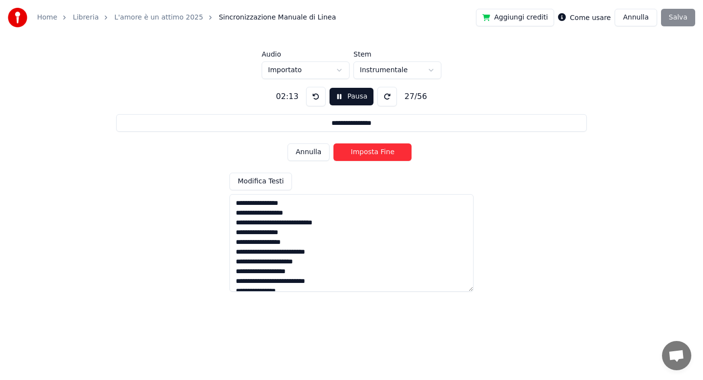
click at [366, 154] on button "Imposta Fine" at bounding box center [373, 153] width 78 height 18
click at [366, 154] on button "Imposta Inizio" at bounding box center [373, 153] width 78 height 18
click at [366, 154] on button "Imposta Fine" at bounding box center [373, 153] width 78 height 18
click at [366, 154] on button "Imposta Inizio" at bounding box center [373, 153] width 78 height 18
click at [366, 154] on button "Imposta Fine" at bounding box center [373, 153] width 78 height 18
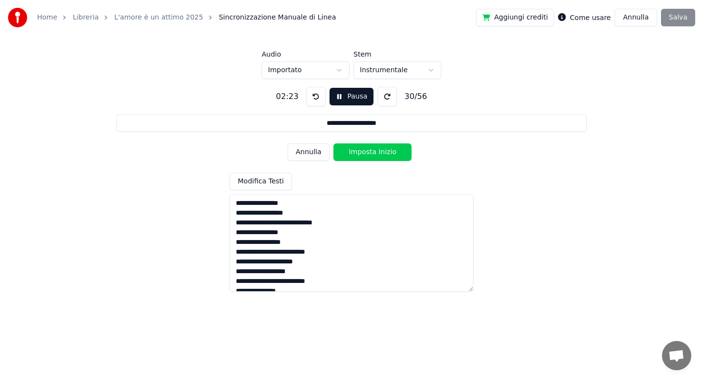
click at [366, 154] on button "Imposta Inizio" at bounding box center [373, 153] width 78 height 18
click at [366, 154] on button "Imposta Fine" at bounding box center [373, 153] width 78 height 18
click at [366, 154] on button "Imposta Inizio" at bounding box center [373, 153] width 78 height 18
click at [366, 154] on button "Imposta Fine" at bounding box center [373, 153] width 78 height 18
click at [366, 154] on button "Imposta Inizio" at bounding box center [373, 153] width 78 height 18
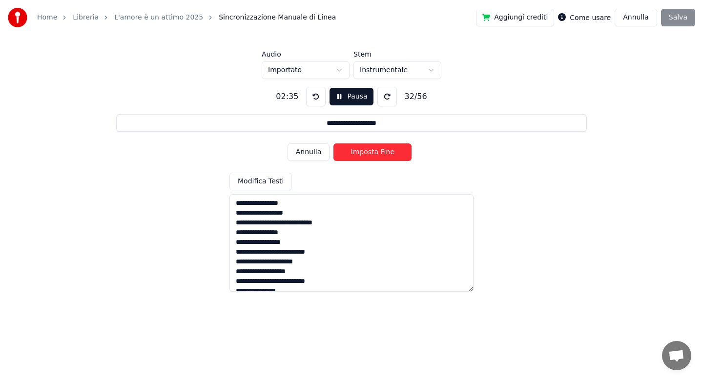
click at [366, 154] on button "Imposta Fine" at bounding box center [373, 153] width 78 height 18
click at [366, 154] on button "Imposta Inizio" at bounding box center [373, 153] width 78 height 18
click at [366, 154] on button "Imposta Fine" at bounding box center [373, 153] width 78 height 18
click at [366, 154] on button "Imposta Inizio" at bounding box center [373, 153] width 78 height 18
click at [366, 154] on button "Imposta Fine" at bounding box center [373, 153] width 78 height 18
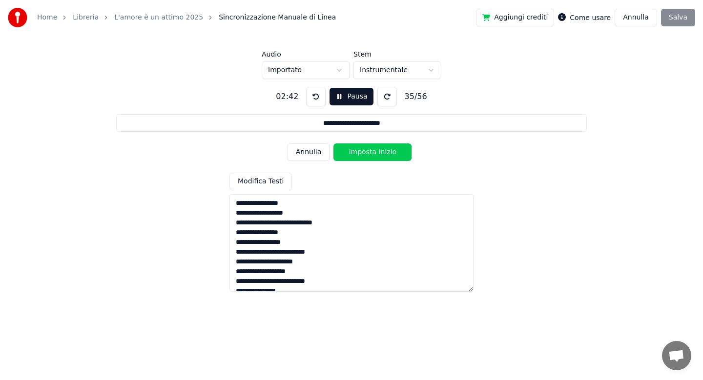
click at [366, 154] on button "Imposta Inizio" at bounding box center [373, 153] width 78 height 18
click at [366, 154] on button "Imposta Fine" at bounding box center [373, 153] width 78 height 18
click at [366, 154] on button "Imposta Inizio" at bounding box center [373, 153] width 78 height 18
click at [366, 154] on button "Imposta Fine" at bounding box center [373, 153] width 78 height 18
click at [366, 154] on button "Imposta Inizio" at bounding box center [373, 153] width 78 height 18
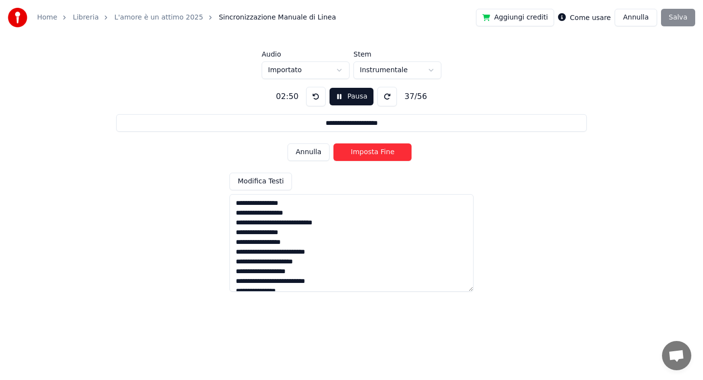
click at [366, 154] on button "Imposta Fine" at bounding box center [373, 153] width 78 height 18
click at [369, 151] on button "Imposta Inizio" at bounding box center [373, 153] width 78 height 18
click at [369, 151] on button "Imposta Fine" at bounding box center [373, 153] width 78 height 18
click at [369, 151] on button "Imposta Inizio" at bounding box center [373, 153] width 78 height 18
click at [369, 151] on button "Imposta Fine" at bounding box center [373, 153] width 78 height 18
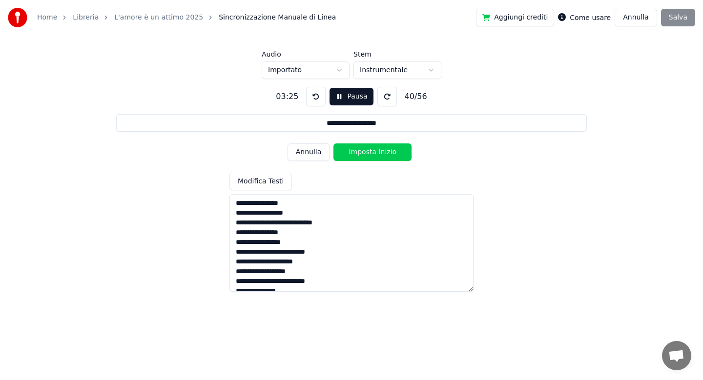
click at [369, 151] on button "Imposta Inizio" at bounding box center [373, 153] width 78 height 18
click at [369, 151] on button "Imposta Fine" at bounding box center [373, 153] width 78 height 18
click at [369, 151] on button "Imposta Inizio" at bounding box center [373, 153] width 78 height 18
click at [369, 151] on button "Imposta Fine" at bounding box center [373, 153] width 78 height 18
click at [369, 151] on button "Imposta Inizio" at bounding box center [373, 153] width 78 height 18
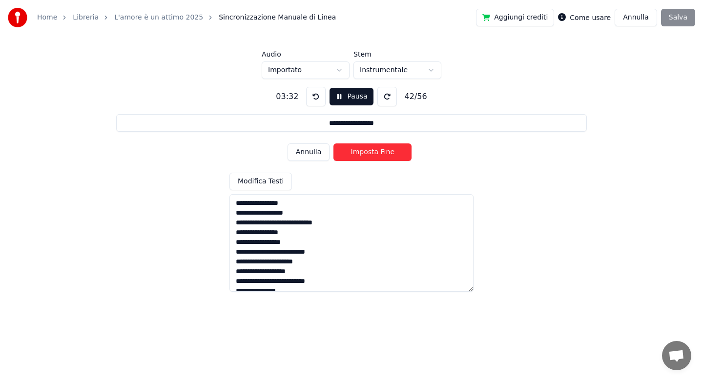
click at [369, 151] on button "Imposta Fine" at bounding box center [373, 153] width 78 height 18
click at [369, 151] on button "Imposta Inizio" at bounding box center [373, 153] width 78 height 18
click at [369, 151] on button "Imposta Fine" at bounding box center [373, 153] width 78 height 18
click at [369, 151] on button "Imposta Inizio" at bounding box center [373, 153] width 78 height 18
click at [369, 151] on button "Imposta Fine" at bounding box center [373, 153] width 78 height 18
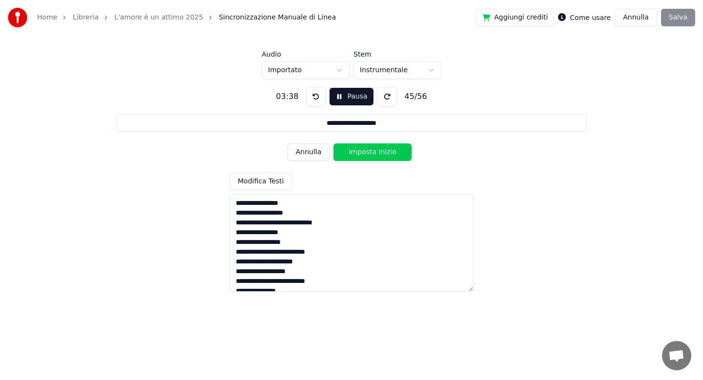
click at [369, 151] on button "Imposta Inizio" at bounding box center [373, 153] width 78 height 18
click at [369, 151] on button "Imposta Fine" at bounding box center [373, 153] width 78 height 18
click at [369, 151] on button "Imposta Inizio" at bounding box center [373, 153] width 78 height 18
click at [369, 151] on button "Imposta Fine" at bounding box center [373, 153] width 78 height 18
click at [369, 151] on button "Imposta Inizio" at bounding box center [373, 153] width 78 height 18
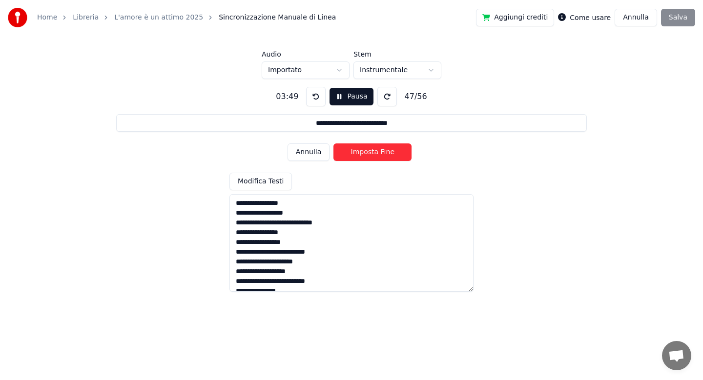
click at [369, 152] on button "Imposta Fine" at bounding box center [373, 153] width 78 height 18
click at [369, 152] on button "Imposta Inizio" at bounding box center [373, 153] width 78 height 18
click at [369, 152] on button "Imposta Fine" at bounding box center [373, 153] width 78 height 18
click at [369, 152] on button "Imposta Inizio" at bounding box center [373, 153] width 78 height 18
click at [369, 152] on button "Imposta Fine" at bounding box center [373, 153] width 78 height 18
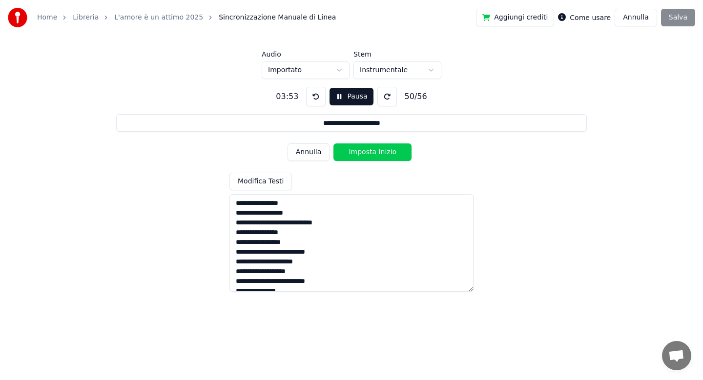
click at [369, 152] on button "Imposta Inizio" at bounding box center [373, 153] width 78 height 18
click at [369, 152] on button "Imposta Fine" at bounding box center [373, 153] width 78 height 18
click at [369, 152] on button "Imposta Inizio" at bounding box center [373, 153] width 78 height 18
click at [369, 152] on button "Imposta Fine" at bounding box center [373, 153] width 78 height 18
click at [369, 152] on button "Imposta Inizio" at bounding box center [373, 153] width 78 height 18
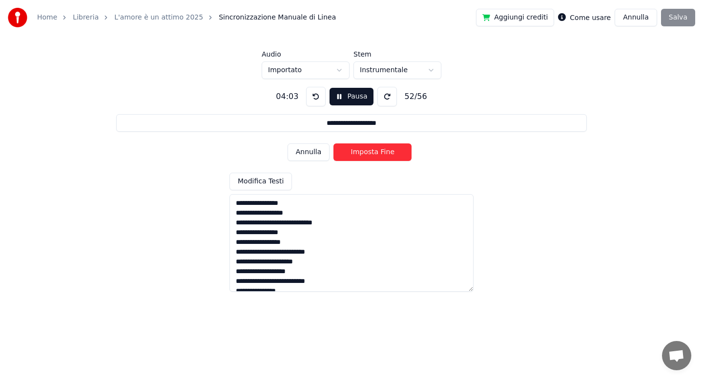
click at [369, 152] on button "Imposta Fine" at bounding box center [373, 153] width 78 height 18
click at [369, 152] on button "Imposta Inizio" at bounding box center [373, 153] width 78 height 18
click at [369, 152] on button "Imposta Fine" at bounding box center [373, 153] width 78 height 18
click at [369, 152] on button "Imposta Inizio" at bounding box center [373, 153] width 78 height 18
click at [369, 152] on button "Imposta Fine" at bounding box center [373, 153] width 78 height 18
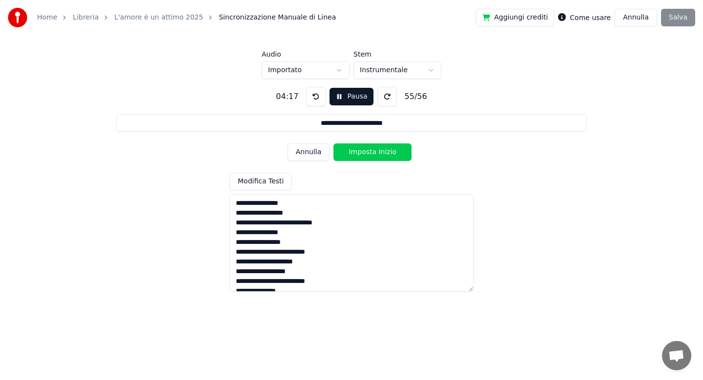
click at [369, 152] on button "Imposta Inizio" at bounding box center [373, 153] width 78 height 18
click at [369, 152] on button "Imposta Fine" at bounding box center [373, 153] width 78 height 18
type input "**********"
click at [369, 152] on button "Imposta Inizio" at bounding box center [373, 153] width 78 height 18
click at [369, 152] on button "Imposta Fine" at bounding box center [373, 153] width 78 height 18
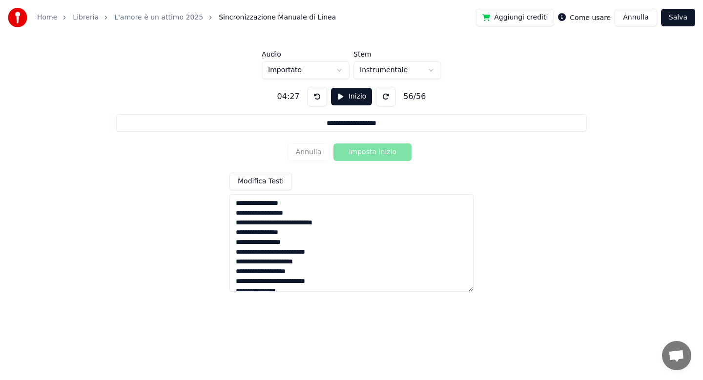
click at [673, 23] on button "Salva" at bounding box center [678, 18] width 34 height 18
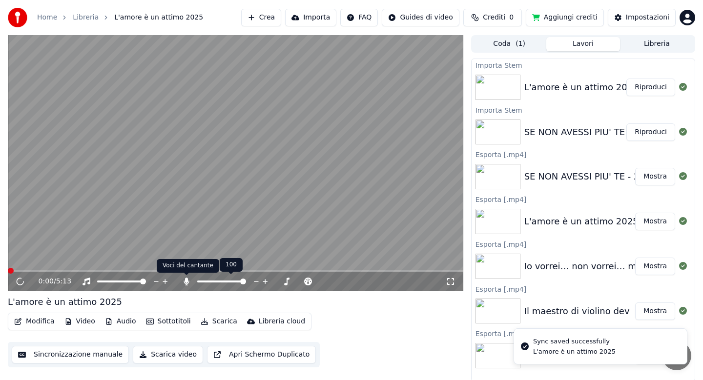
click at [188, 280] on icon at bounding box center [187, 282] width 10 height 8
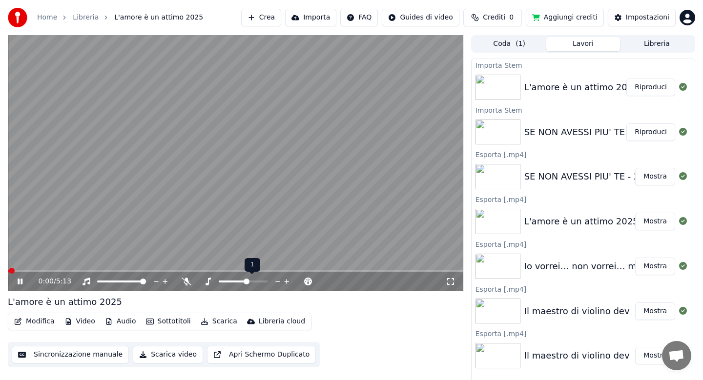
click at [246, 281] on span at bounding box center [247, 282] width 6 height 6
click at [114, 322] on button "Audio" at bounding box center [120, 322] width 39 height 14
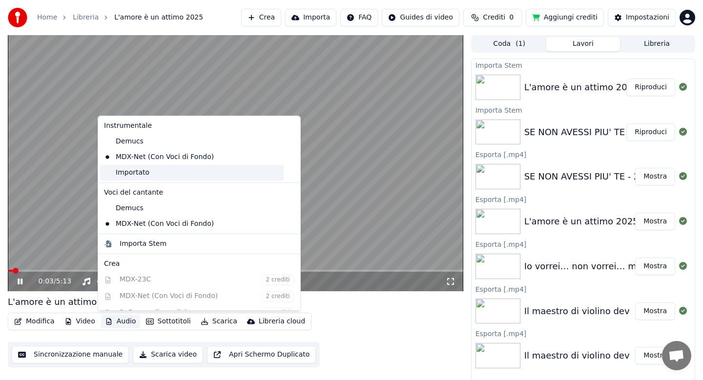
click at [139, 173] on div "Importato" at bounding box center [192, 173] width 184 height 16
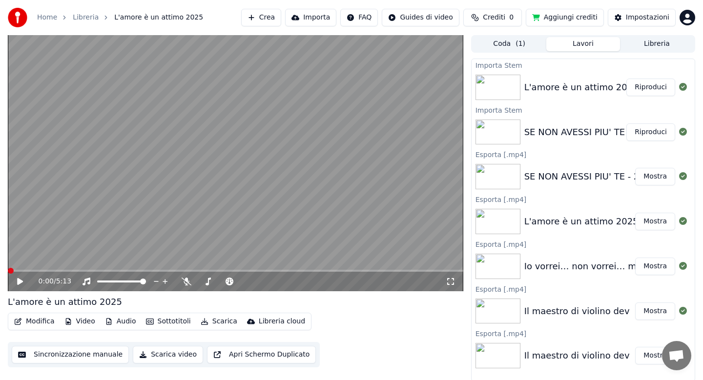
click at [22, 284] on icon at bounding box center [27, 282] width 23 height 8
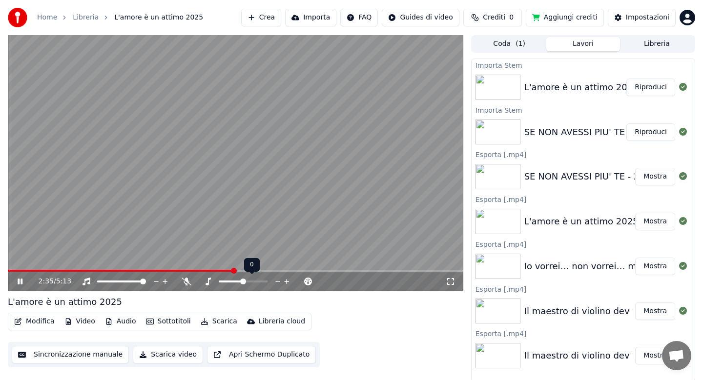
click at [243, 281] on span at bounding box center [243, 282] width 6 height 6
click at [239, 282] on span at bounding box center [239, 282] width 6 height 6
click at [242, 280] on span at bounding box center [243, 282] width 6 height 6
click at [22, 272] on span at bounding box center [202, 271] width 388 height 2
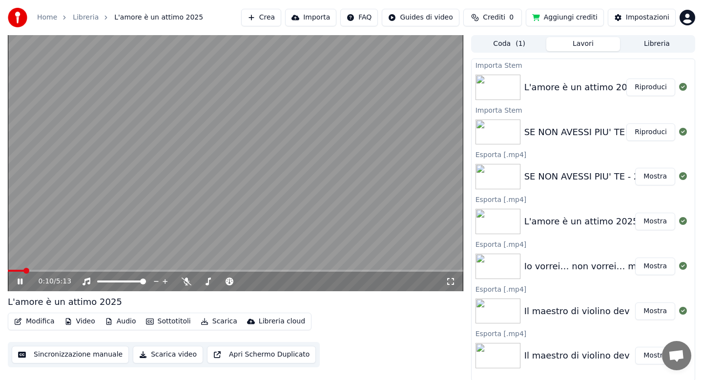
click at [36, 272] on span at bounding box center [236, 271] width 456 height 2
click at [235, 281] on span at bounding box center [236, 282] width 6 height 6
click at [88, 271] on span at bounding box center [49, 271] width 82 height 2
click at [242, 281] on span at bounding box center [243, 282] width 6 height 6
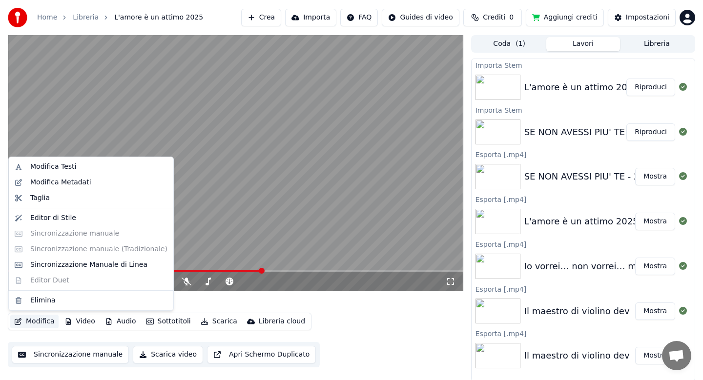
click at [39, 324] on button "Modifica" at bounding box center [34, 322] width 48 height 14
click at [78, 183] on div "Modifica Metadati" at bounding box center [60, 183] width 61 height 10
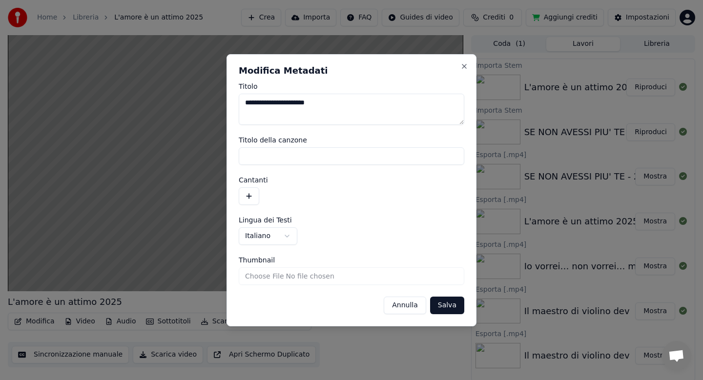
click at [340, 111] on textarea "**********" at bounding box center [352, 109] width 226 height 31
type textarea "**********"
click at [444, 305] on button "Salva" at bounding box center [447, 306] width 34 height 18
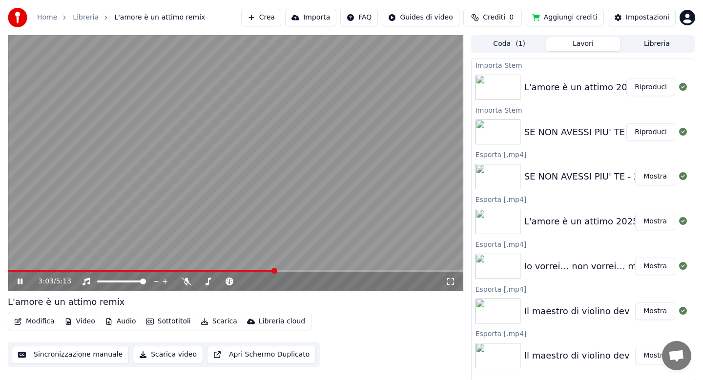
click at [211, 322] on button "Scarica" at bounding box center [219, 322] width 44 height 14
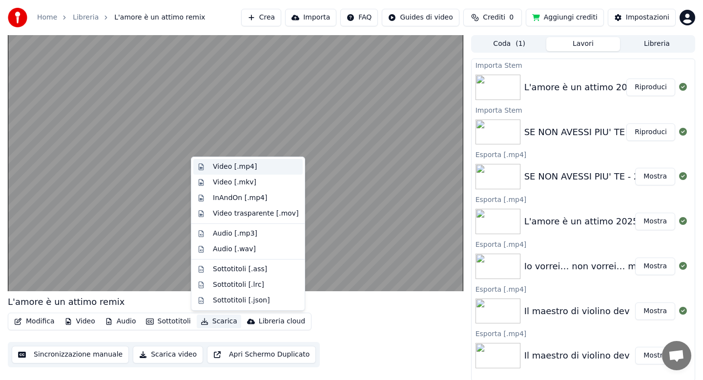
click at [238, 166] on div "Video [.mp4]" at bounding box center [235, 167] width 44 height 10
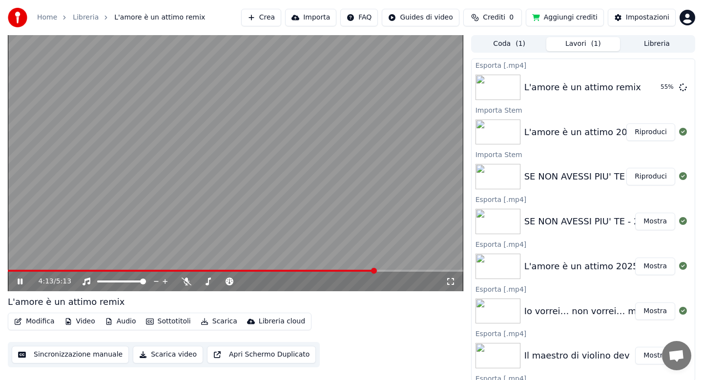
click at [22, 280] on icon at bounding box center [20, 282] width 5 height 6
click at [639, 46] on button "Libreria" at bounding box center [657, 44] width 74 height 14
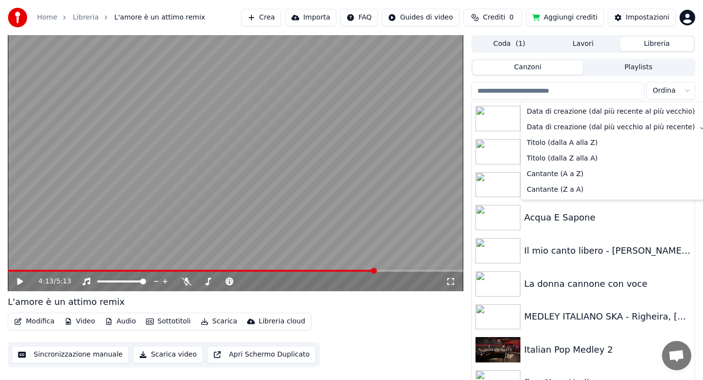
click at [673, 91] on html "Home Libreria L'amore è un attimo remix Crea Importa FAQ Guides di video Credit…" at bounding box center [351, 190] width 703 height 380
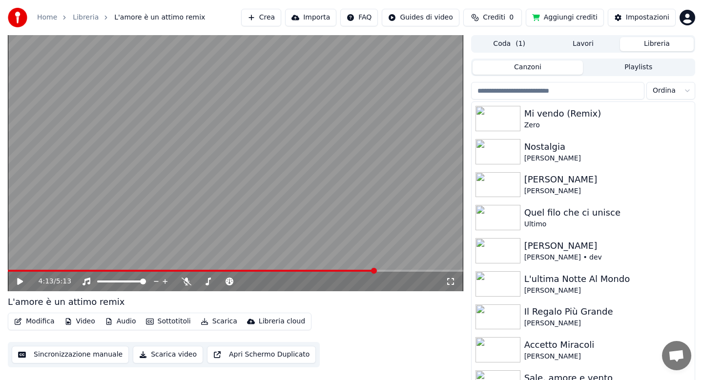
click at [681, 94] on html "Home Libreria L'amore è un attimo remix Crea Importa FAQ Guides di video Credit…" at bounding box center [351, 190] width 703 height 380
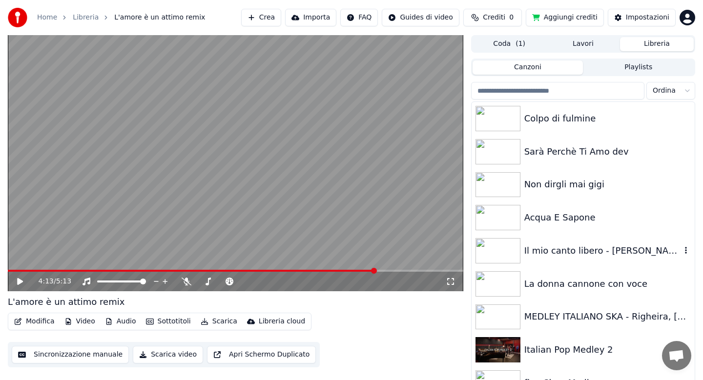
click at [608, 265] on html "Home Libreria L'amore è un attimo remix Crea Importa FAQ Guides di video Credit…" at bounding box center [351, 190] width 703 height 380
click at [608, 265] on div "Il mio canto libero - [PERSON_NAME] Vs 4 Non Blondes - [PERSON_NAME] mashup 2023" at bounding box center [583, 250] width 223 height 33
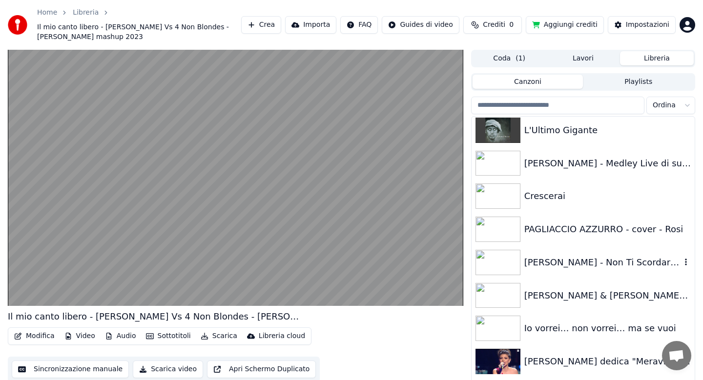
scroll to position [566, 0]
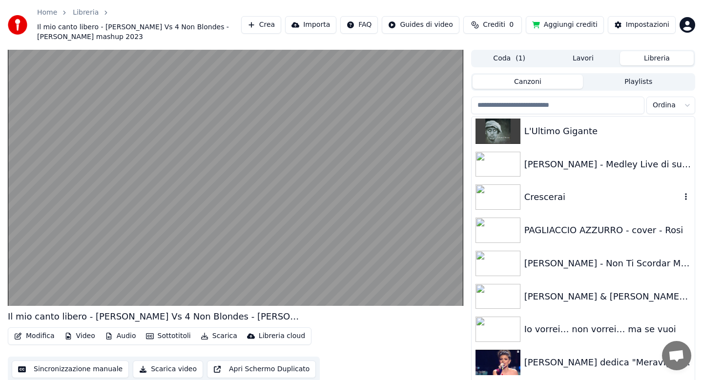
click at [561, 196] on div "Crescerai" at bounding box center [602, 197] width 157 height 14
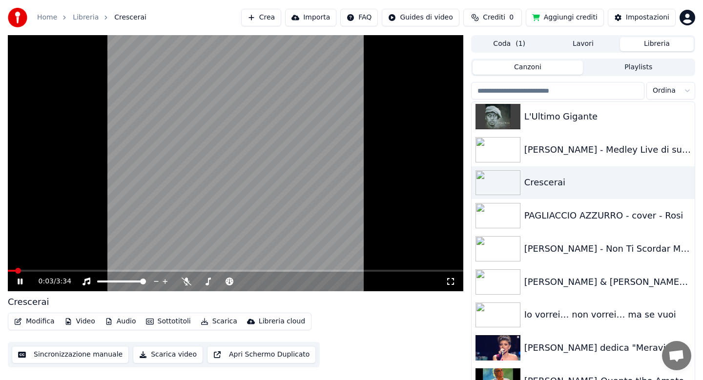
click at [214, 323] on button "Scarica" at bounding box center [219, 322] width 44 height 14
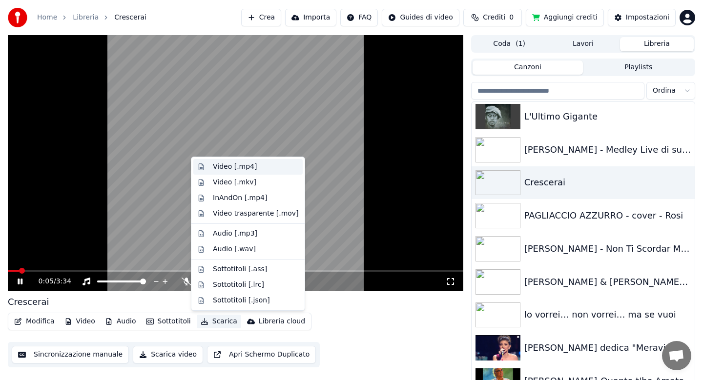
click at [230, 167] on div "Video [.mp4]" at bounding box center [235, 167] width 44 height 10
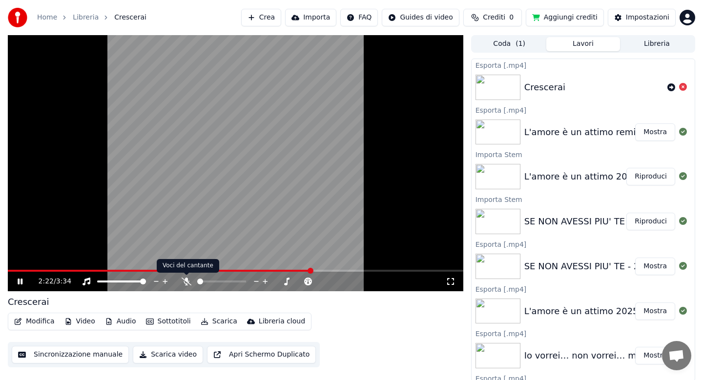
click at [186, 283] on icon at bounding box center [187, 282] width 10 height 8
click at [155, 272] on div "2:24 / 3:34" at bounding box center [236, 282] width 456 height 20
click at [150, 270] on span at bounding box center [79, 271] width 142 height 2
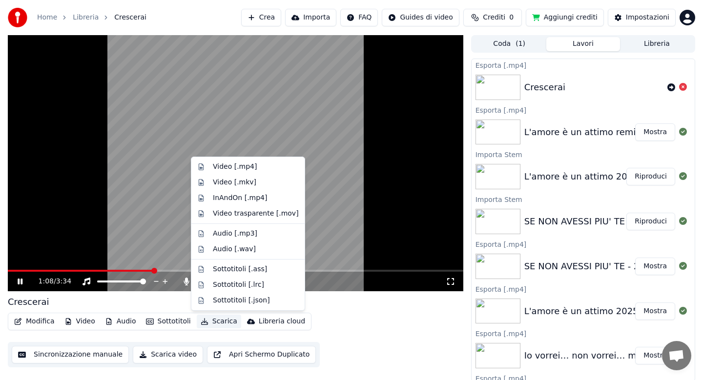
click at [215, 322] on button "Scarica" at bounding box center [219, 322] width 44 height 14
click at [240, 169] on div "Video [.mp4]" at bounding box center [235, 167] width 44 height 10
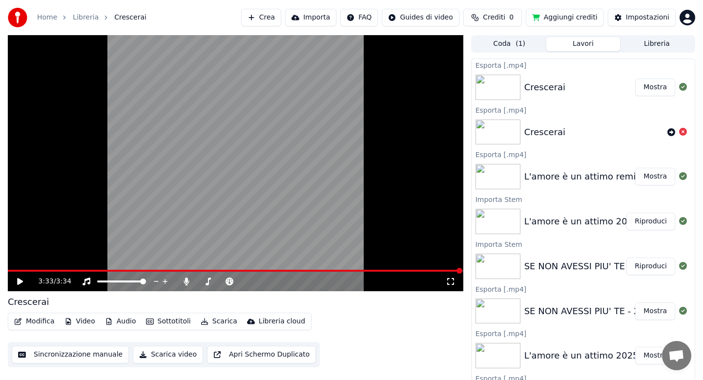
click at [650, 42] on button "Libreria" at bounding box center [657, 44] width 74 height 14
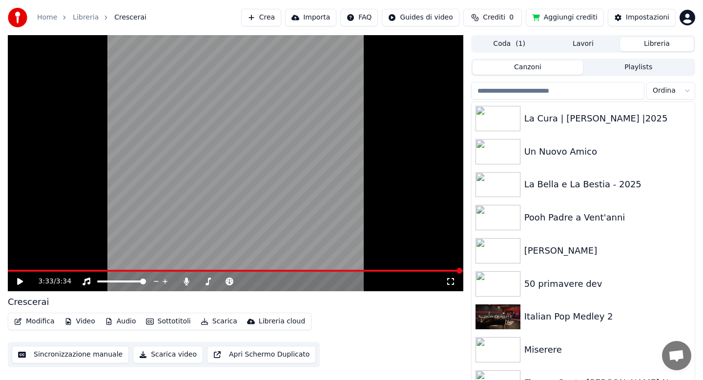
click at [538, 90] on input "search" at bounding box center [557, 91] width 173 height 18
click at [83, 320] on button "Video" at bounding box center [80, 322] width 39 height 14
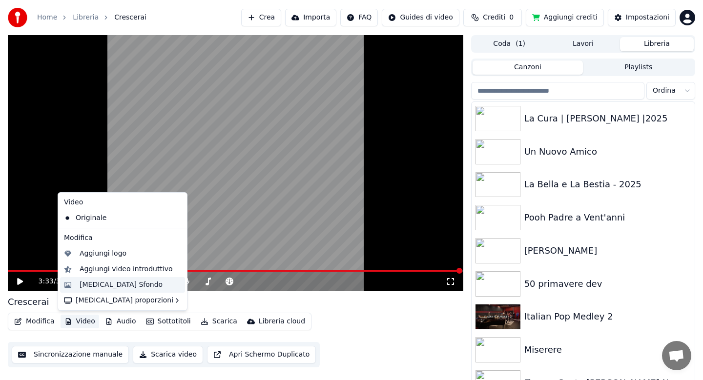
click at [116, 284] on div "[MEDICAL_DATA] Sfondo" at bounding box center [121, 285] width 83 height 10
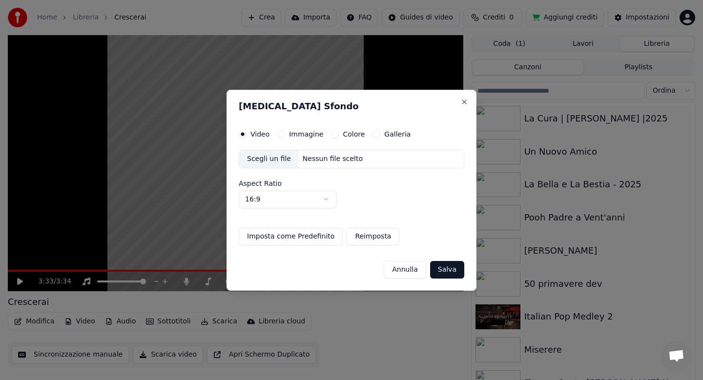
click at [331, 134] on button "Colore" at bounding box center [335, 134] width 8 height 8
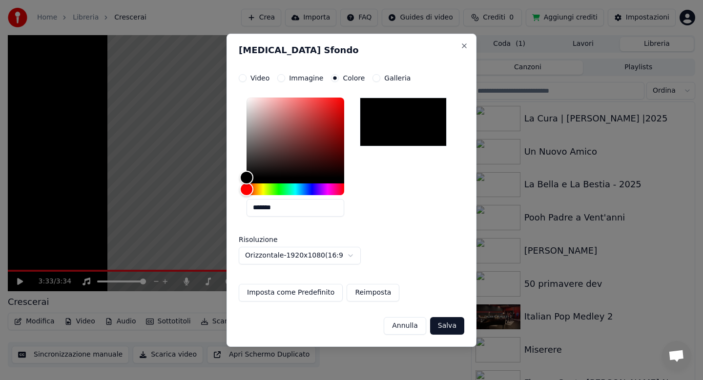
click at [451, 329] on button "Salva" at bounding box center [447, 326] width 34 height 18
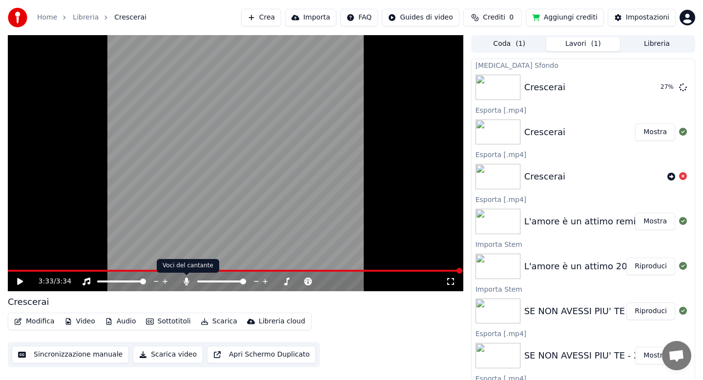
click at [187, 284] on icon at bounding box center [187, 282] width 10 height 8
click at [215, 324] on button "Scarica" at bounding box center [219, 322] width 44 height 14
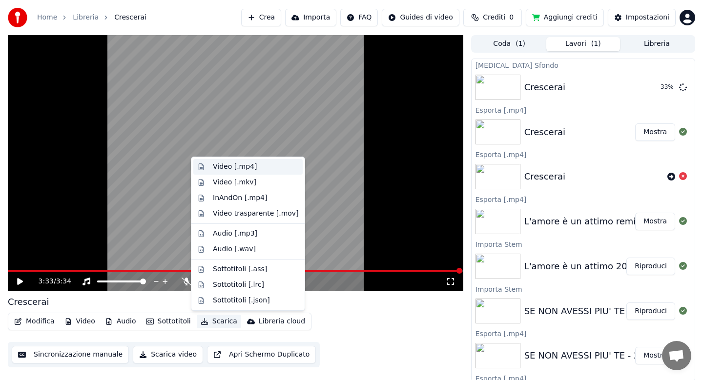
click at [236, 165] on div "Video [.mp4]" at bounding box center [235, 167] width 44 height 10
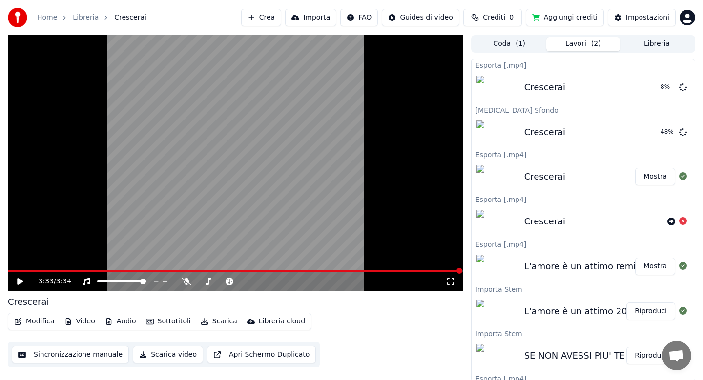
click at [647, 44] on button "Libreria" at bounding box center [657, 44] width 74 height 14
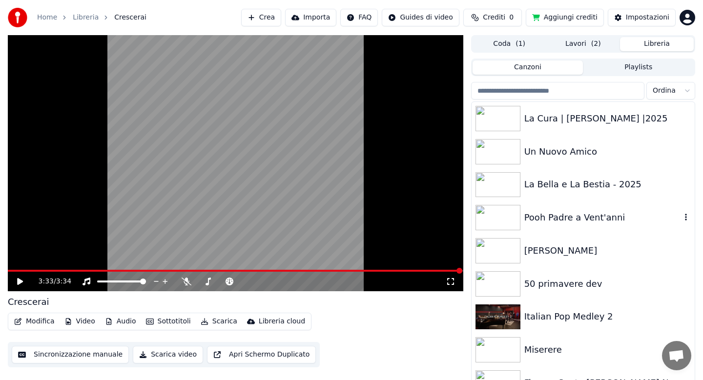
scroll to position [6, 0]
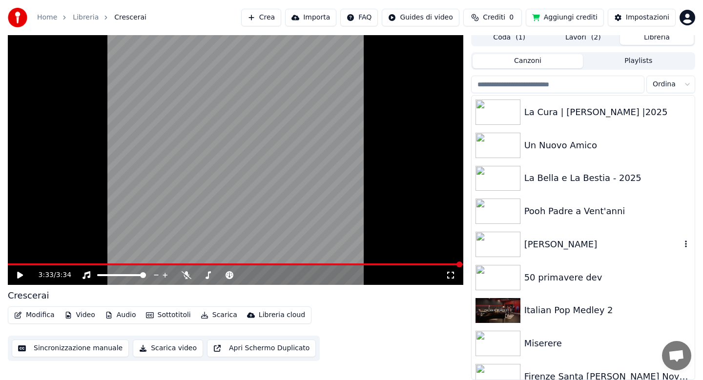
click at [539, 246] on div "[PERSON_NAME]" at bounding box center [602, 245] width 157 height 14
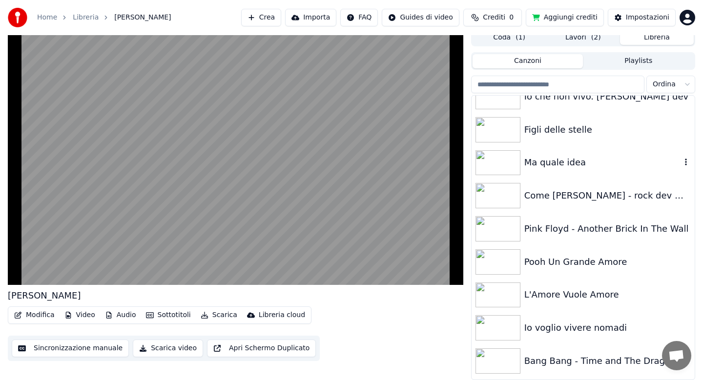
scroll to position [1231, 0]
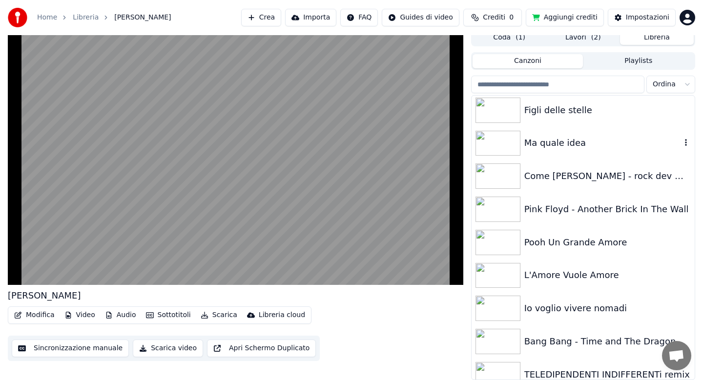
click at [576, 147] on div "Ma quale idea" at bounding box center [602, 143] width 157 height 14
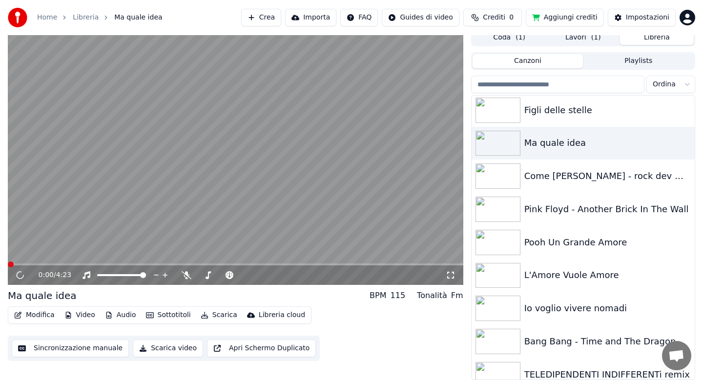
click at [585, 36] on button "Lavori ( 1 )" at bounding box center [583, 38] width 74 height 14
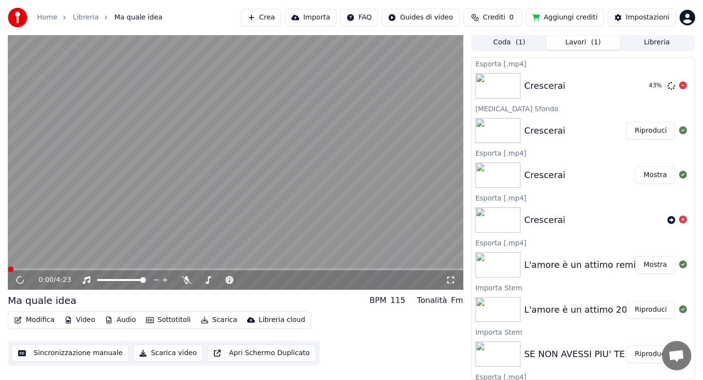
scroll to position [1, 0]
click at [18, 269] on span at bounding box center [19, 270] width 22 height 2
click at [187, 276] on span at bounding box center [186, 274] width 5 height 5
click at [187, 280] on icon at bounding box center [187, 280] width 10 height 8
click at [20, 279] on icon at bounding box center [27, 280] width 23 height 8
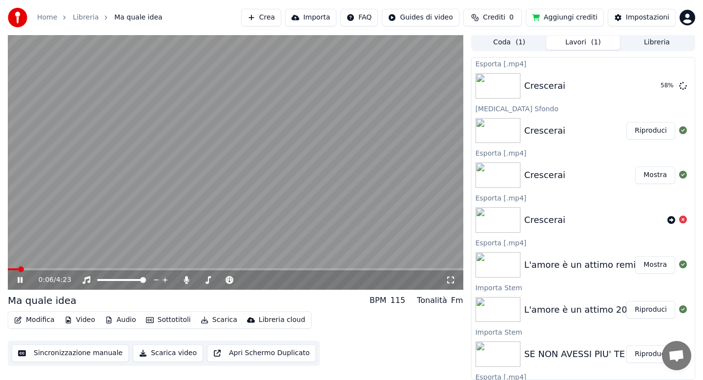
click at [20, 279] on icon at bounding box center [20, 280] width 5 height 6
click at [34, 269] on span at bounding box center [28, 270] width 41 height 2
click at [19, 270] on span at bounding box center [21, 270] width 26 height 2
click at [20, 281] on icon at bounding box center [20, 280] width 5 height 6
click at [219, 323] on button "Scarica" at bounding box center [219, 321] width 44 height 14
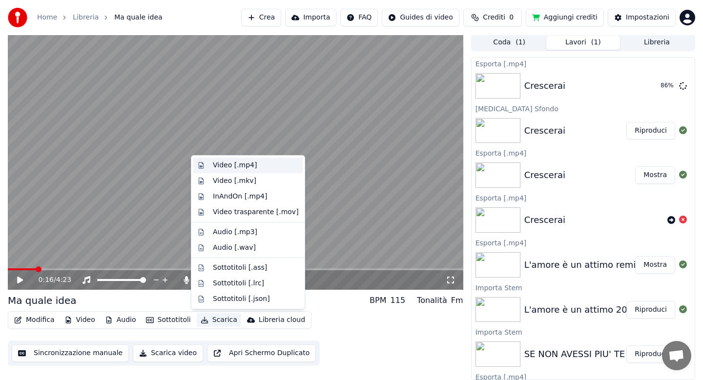
click at [233, 165] on div "Video [.mp4]" at bounding box center [235, 166] width 44 height 10
